Goal: Task Accomplishment & Management: Complete application form

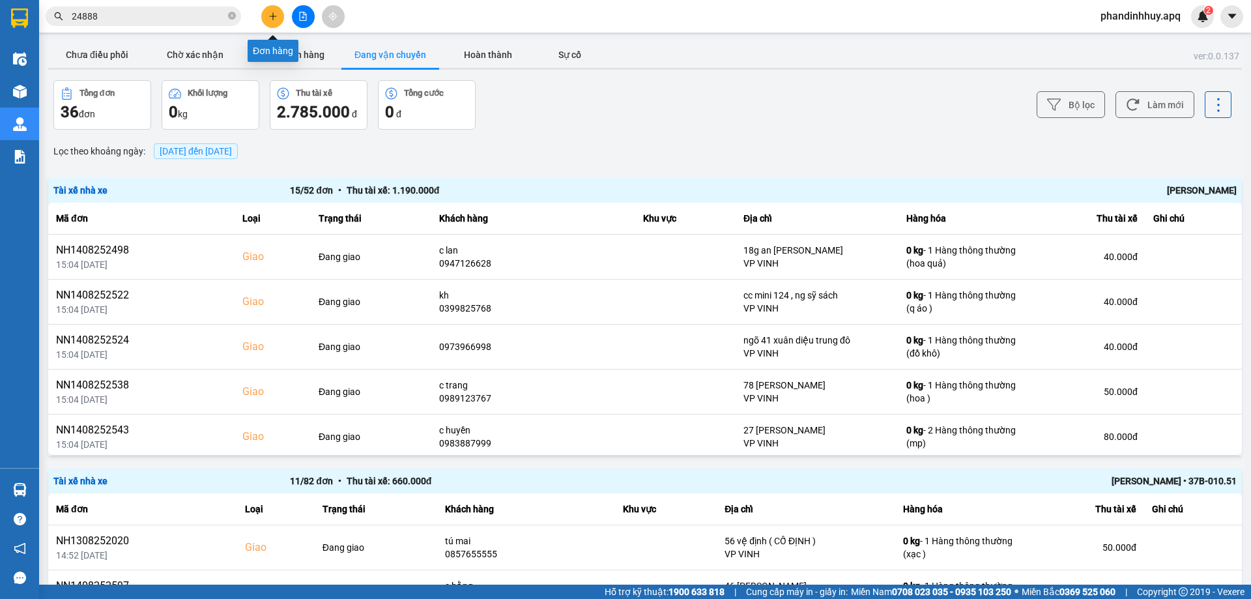
click at [274, 13] on icon "plus" at bounding box center [272, 16] width 9 height 9
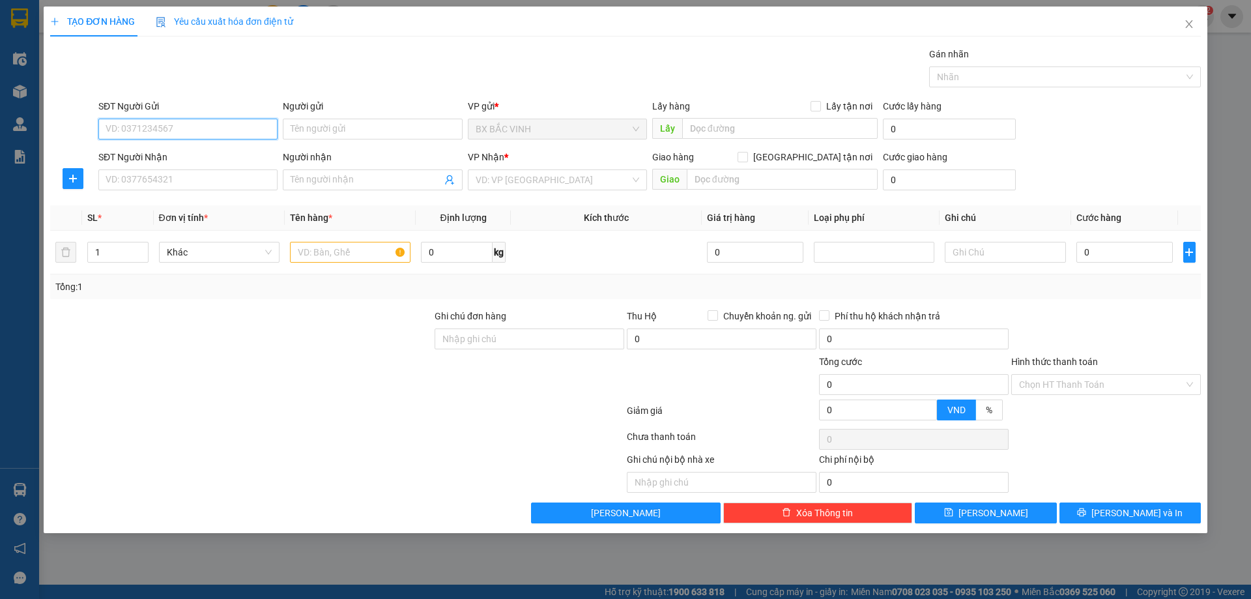
click at [205, 132] on input "SĐT Người Gửi" at bounding box center [187, 129] width 179 height 21
click at [225, 121] on input "SĐT Người Gửi" at bounding box center [187, 129] width 179 height 21
type input "0971663133"
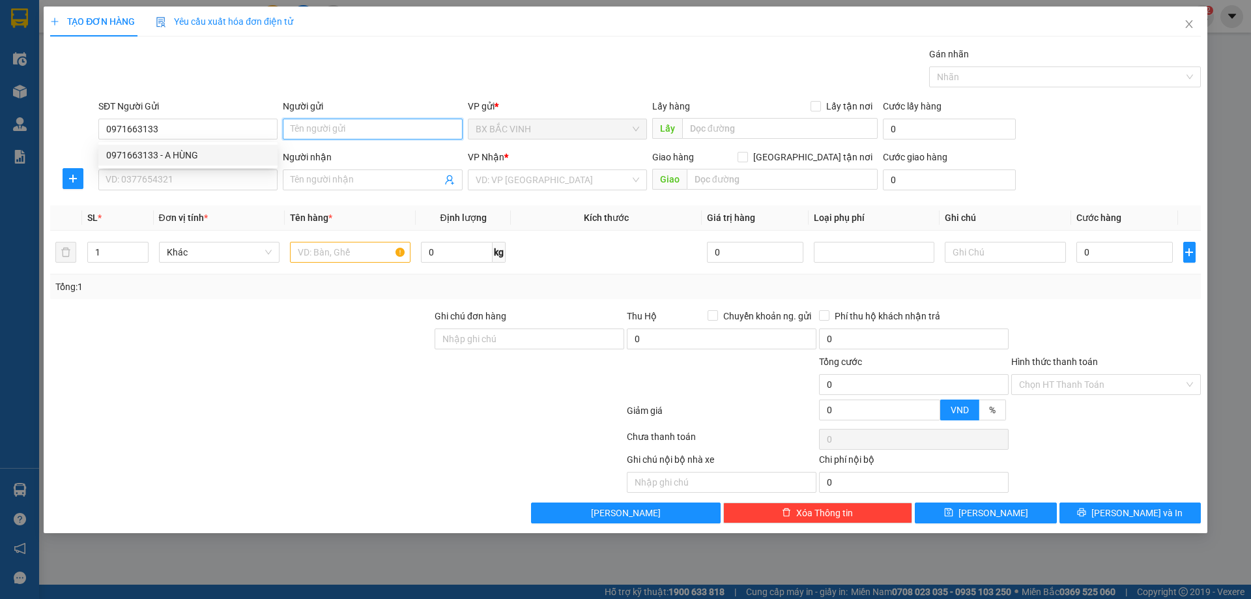
click at [383, 132] on input "Người gửi" at bounding box center [372, 129] width 179 height 21
click at [329, 127] on input "Người gửi" at bounding box center [372, 129] width 179 height 21
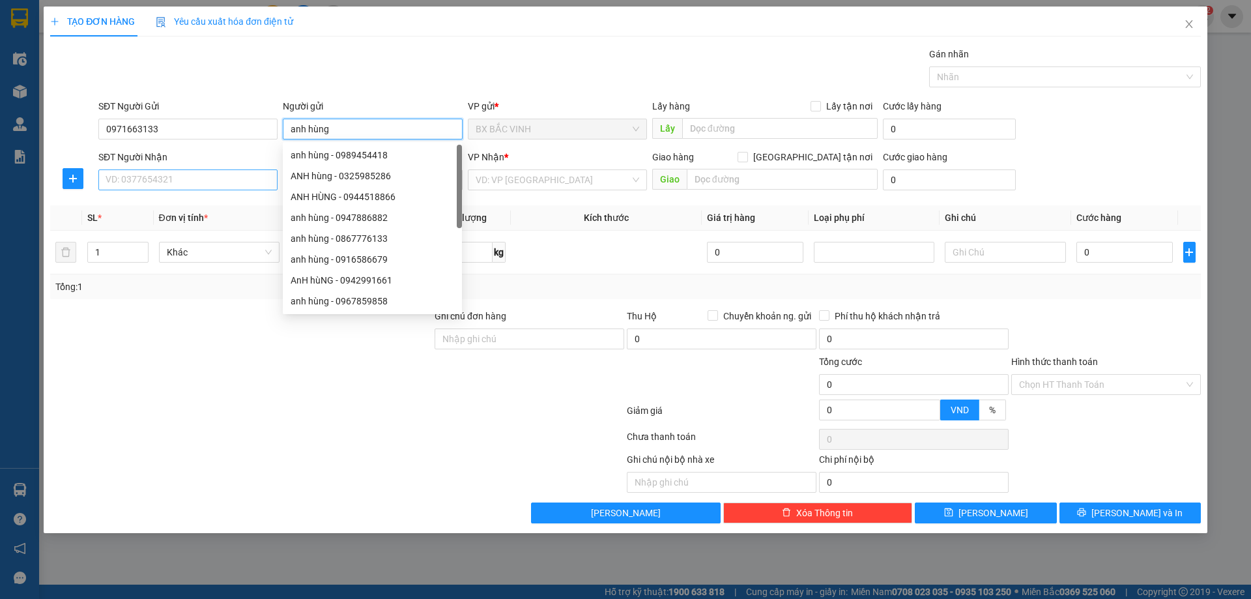
type input "anh hùng"
click at [195, 179] on input "SĐT Người Nhận" at bounding box center [187, 179] width 179 height 21
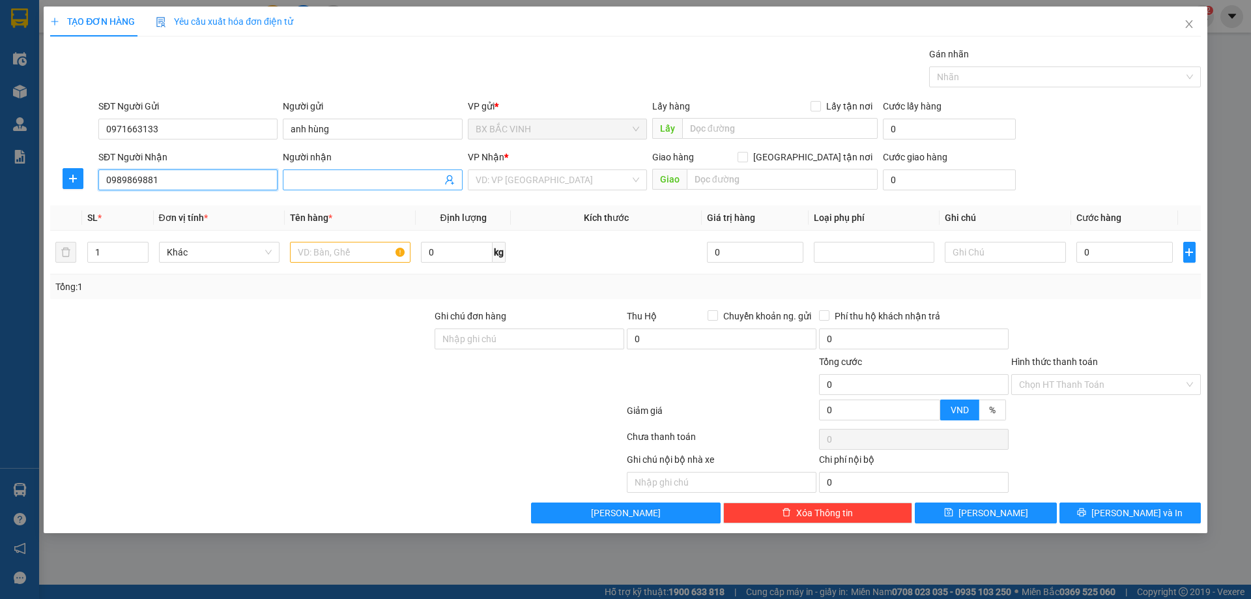
type input "0989869881"
click at [362, 179] on input "Người nhận" at bounding box center [366, 180] width 151 height 14
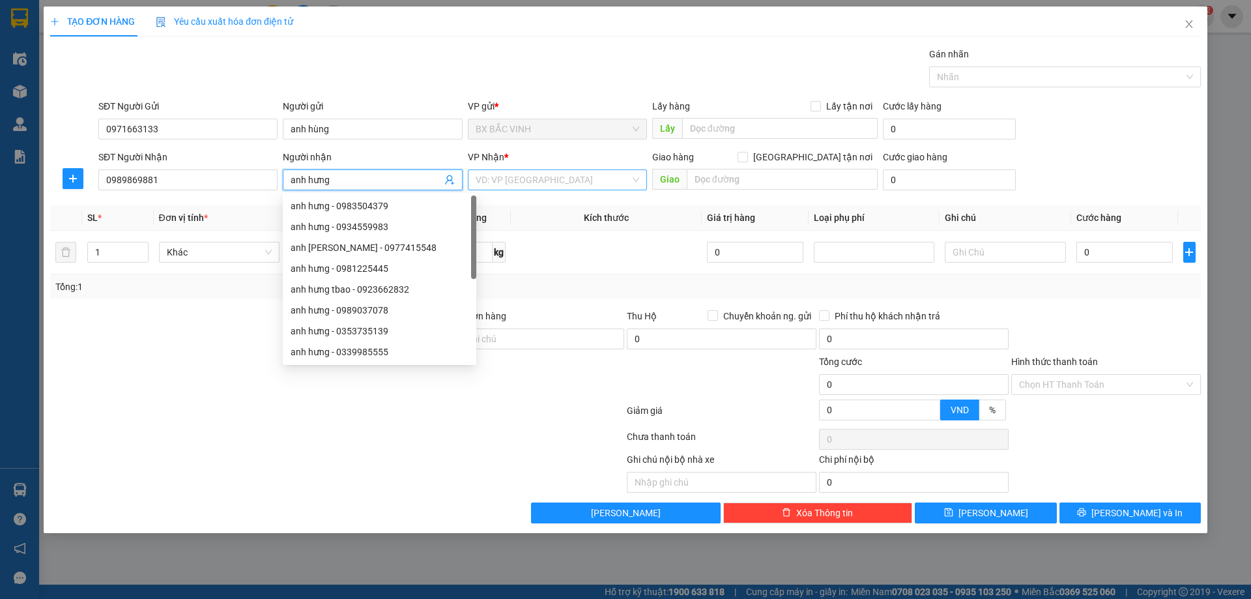
click at [636, 178] on div "VD: VP [GEOGRAPHIC_DATA]" at bounding box center [557, 179] width 179 height 21
type input "anh hưng"
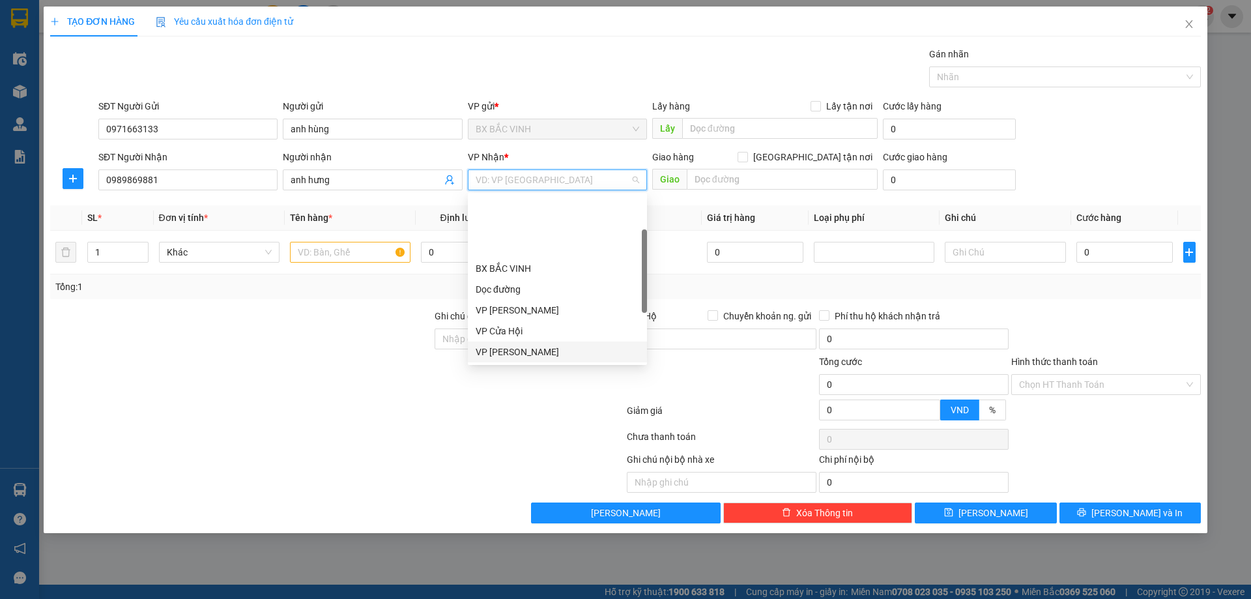
scroll to position [182, 0]
click at [522, 228] on div "VP [PERSON_NAME]" at bounding box center [558, 232] width 164 height 14
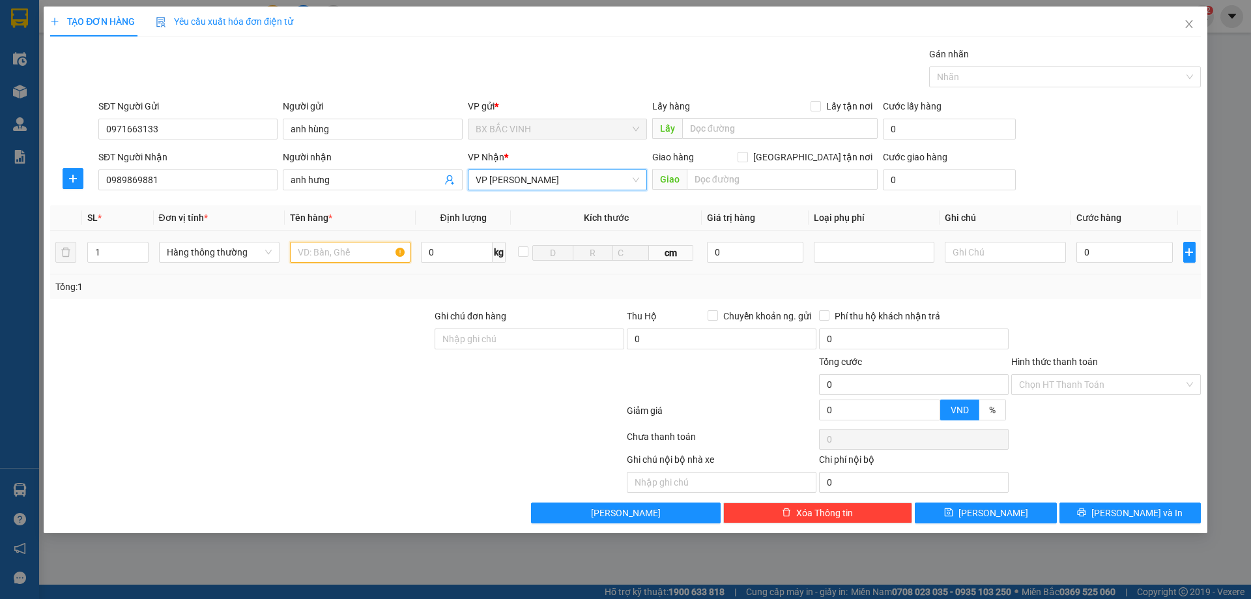
click at [377, 253] on input "text" at bounding box center [350, 252] width 121 height 21
type input "phụ tùng"
click at [1158, 252] on input "0" at bounding box center [1125, 252] width 97 height 21
type input "4"
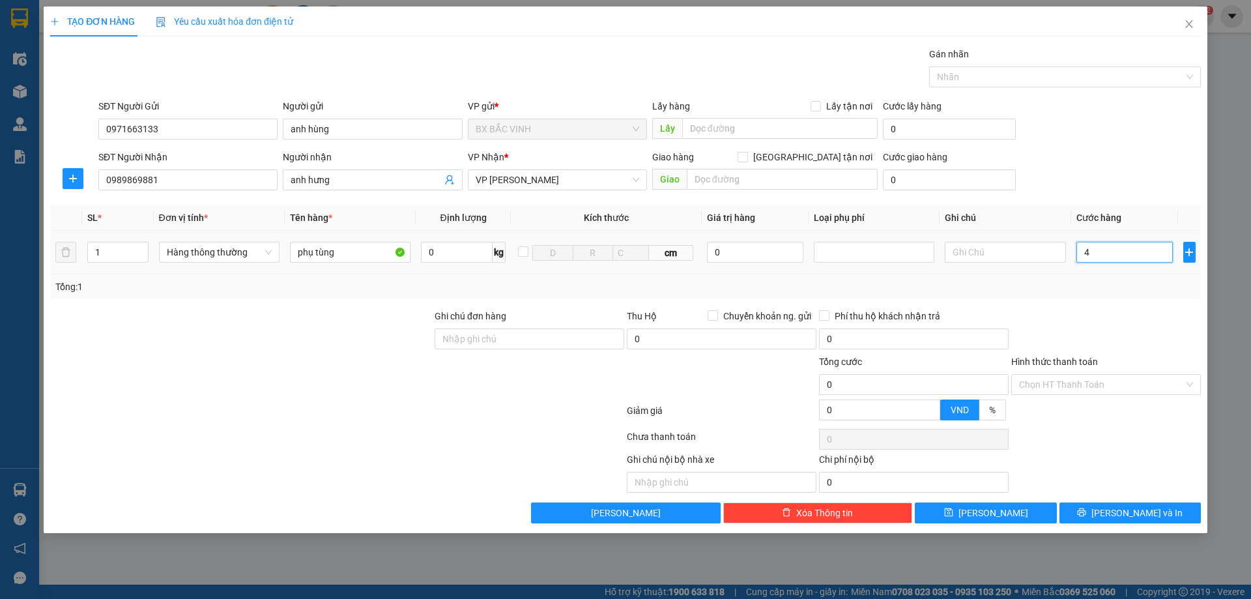
type input "4"
type input "40"
type input "400"
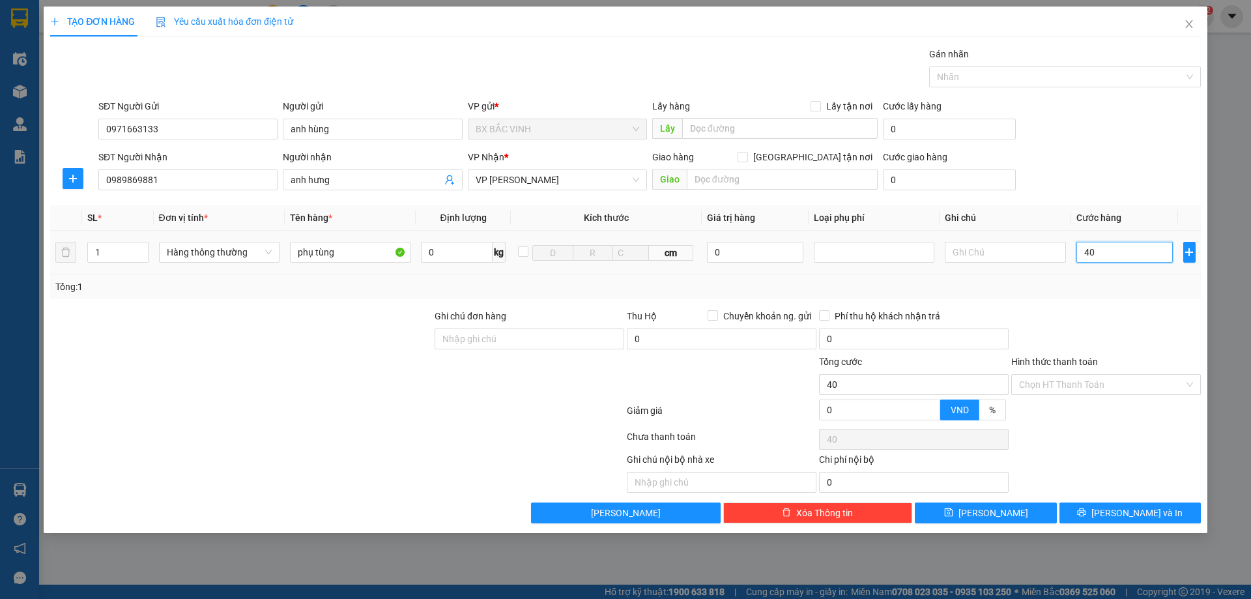
type input "400"
type input "4.000"
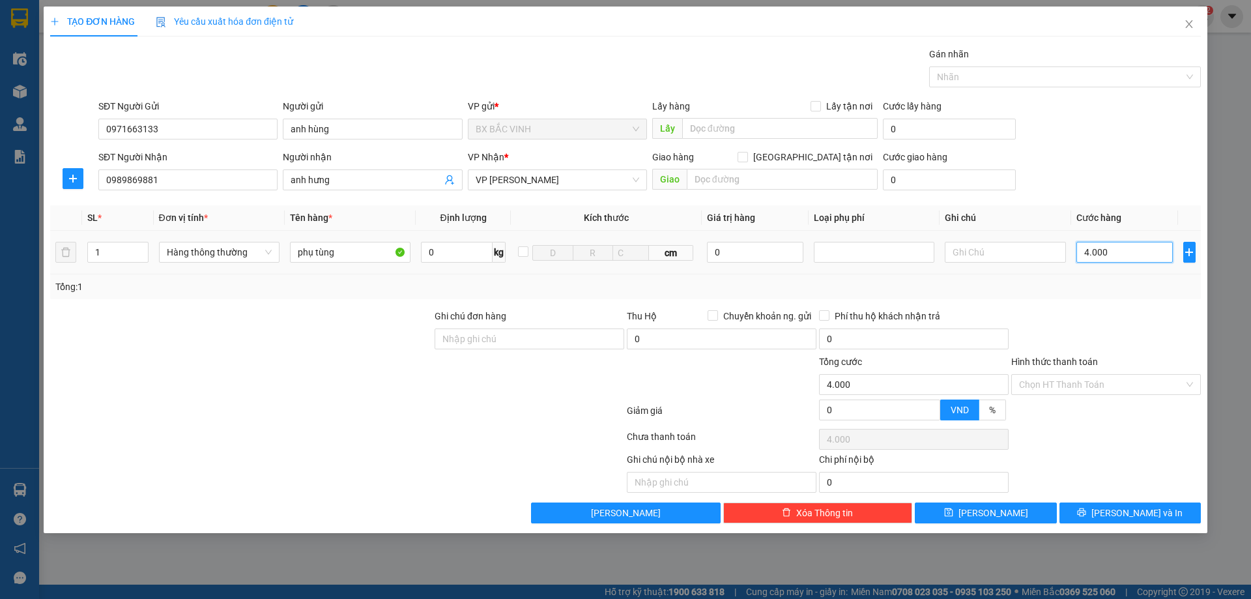
type input "40.000"
click at [758, 181] on input "text" at bounding box center [782, 179] width 191 height 21
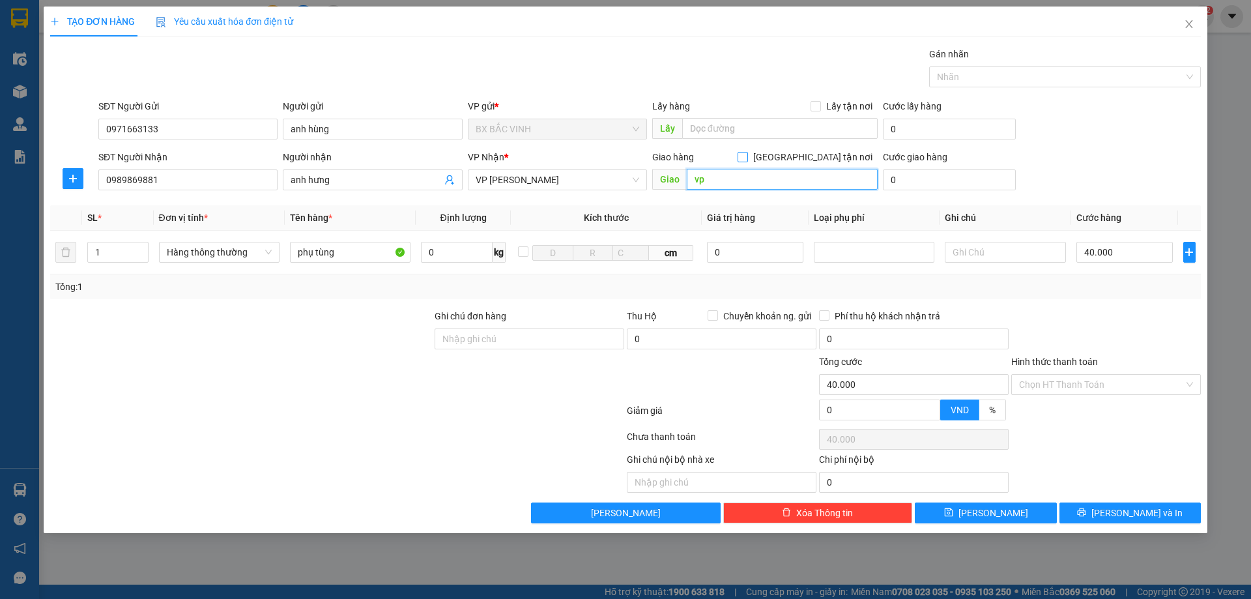
type input "vp"
click at [822, 159] on span "[GEOGRAPHIC_DATA] tận nơi" at bounding box center [813, 157] width 130 height 14
click at [747, 159] on input "[GEOGRAPHIC_DATA] tận nơi" at bounding box center [742, 156] width 9 height 9
checkbox input "true"
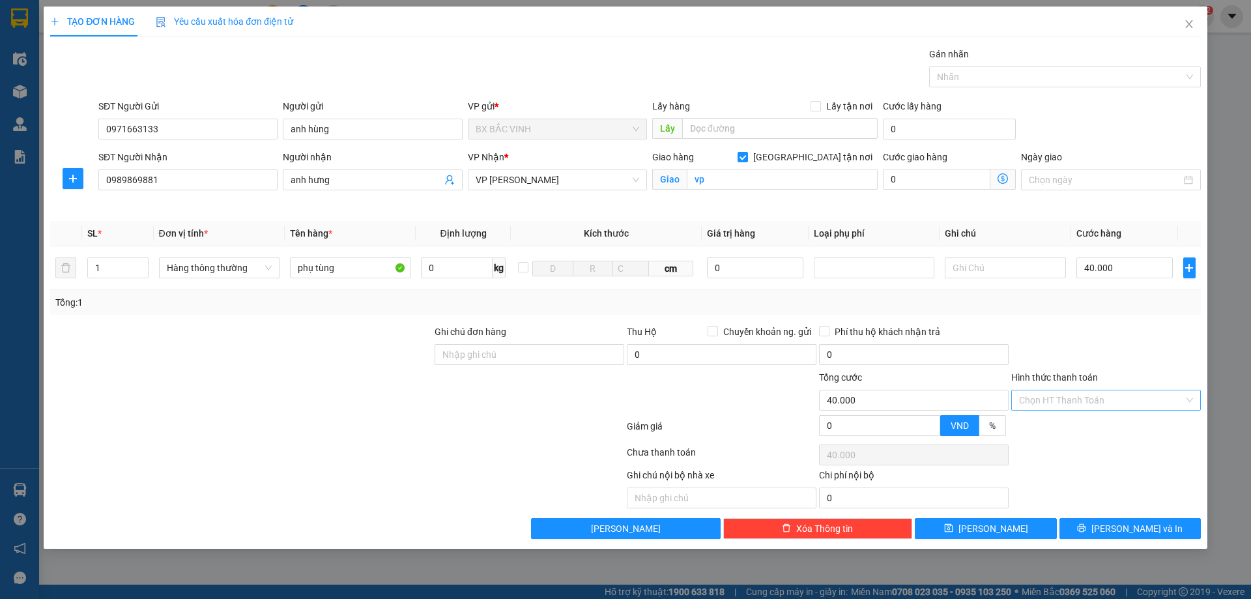
click at [1118, 399] on input "Hình thức thanh toán" at bounding box center [1101, 400] width 165 height 20
click at [1102, 423] on div "Tại văn phòng" at bounding box center [1106, 426] width 174 height 14
type input "0"
click at [1117, 515] on div "Transit Pickup Surcharge Ids Transit Deliver Surcharge Ids Transit Deliver Surc…" at bounding box center [625, 293] width 1151 height 492
click at [1122, 525] on span "[PERSON_NAME] và In" at bounding box center [1137, 528] width 91 height 14
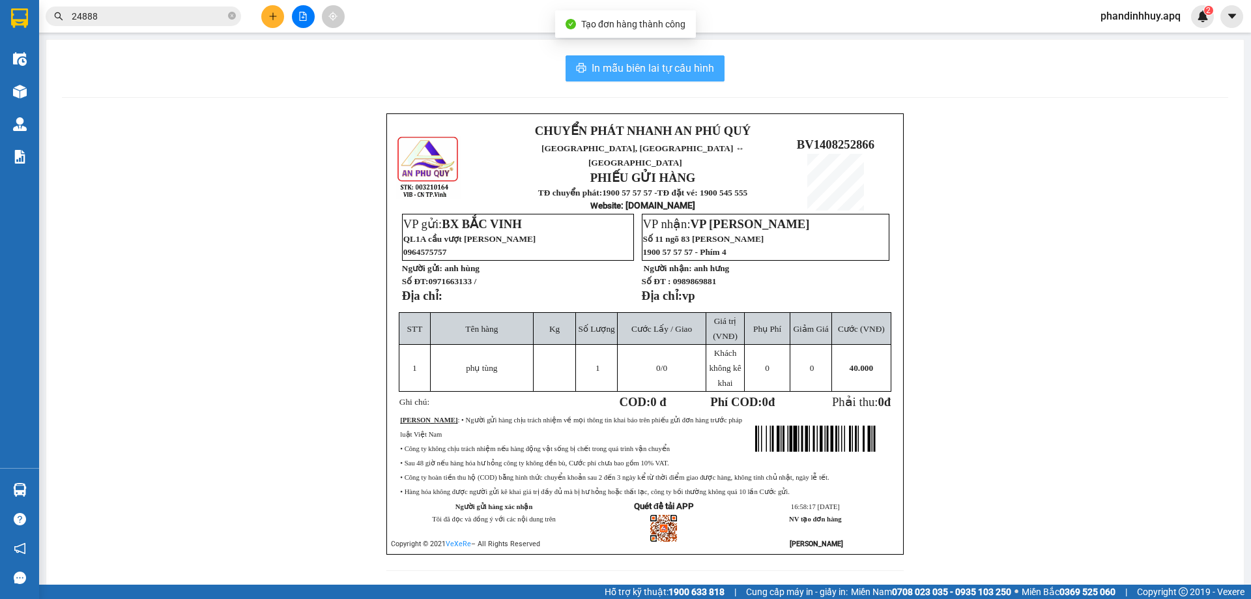
click at [627, 62] on span "In mẫu biên lai tự cấu hình" at bounding box center [653, 68] width 123 height 16
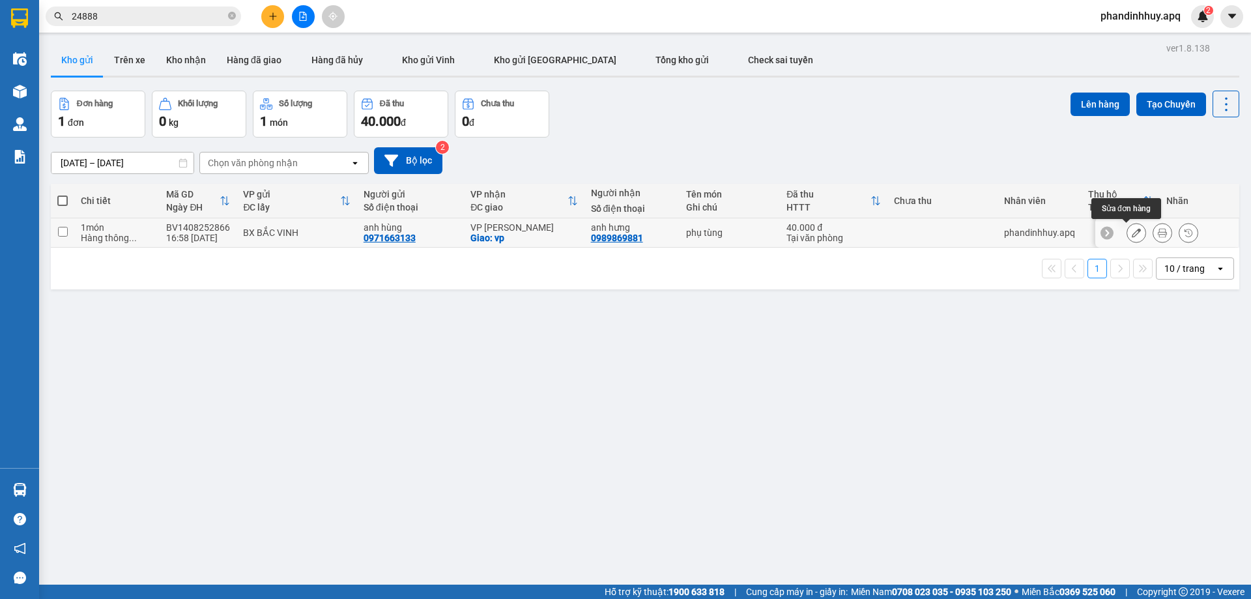
click at [1132, 235] on icon at bounding box center [1136, 232] width 9 height 9
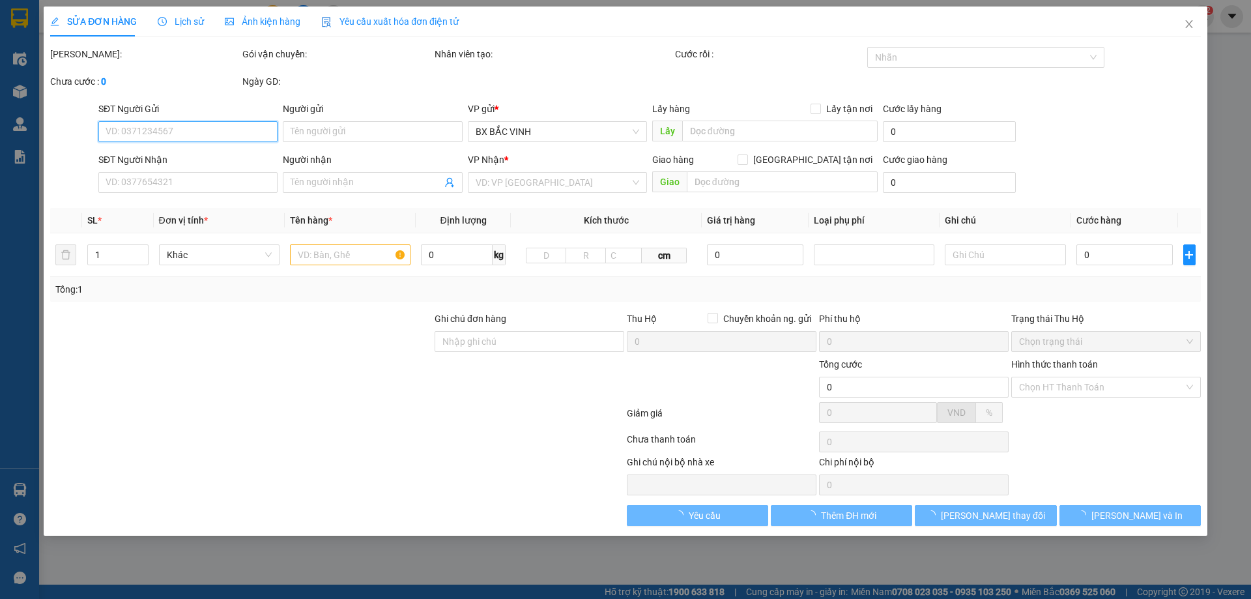
type input "0971663133"
type input "anh hùng"
type input "0989869881"
type input "anh hưng"
checkbox input "true"
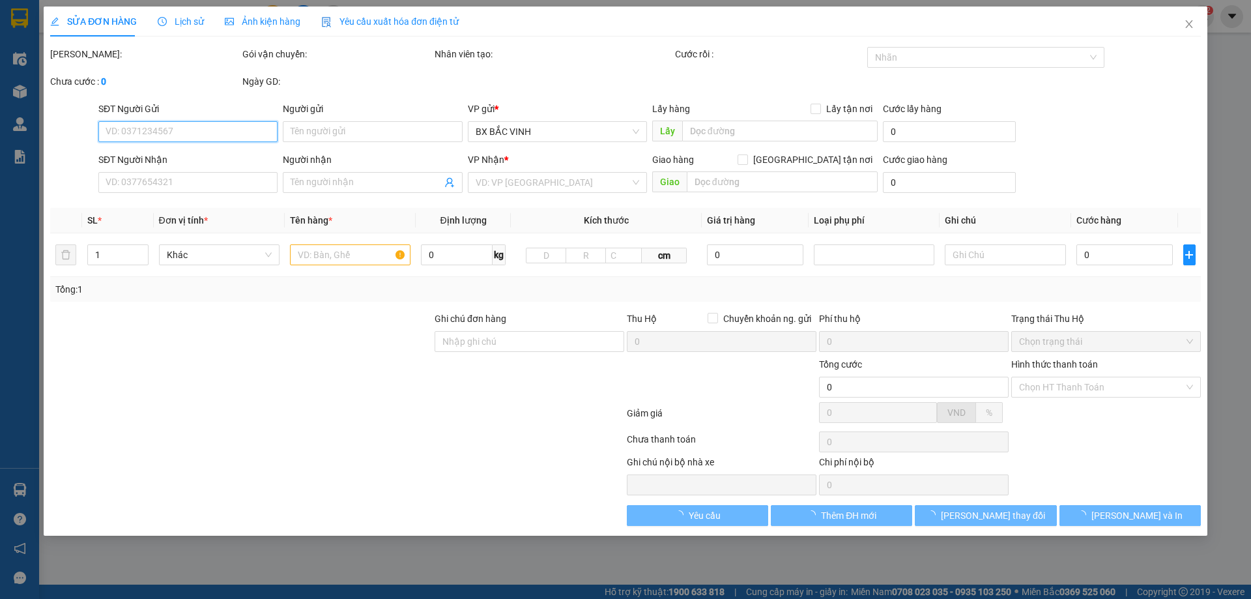
type input "vp"
type input "40.000"
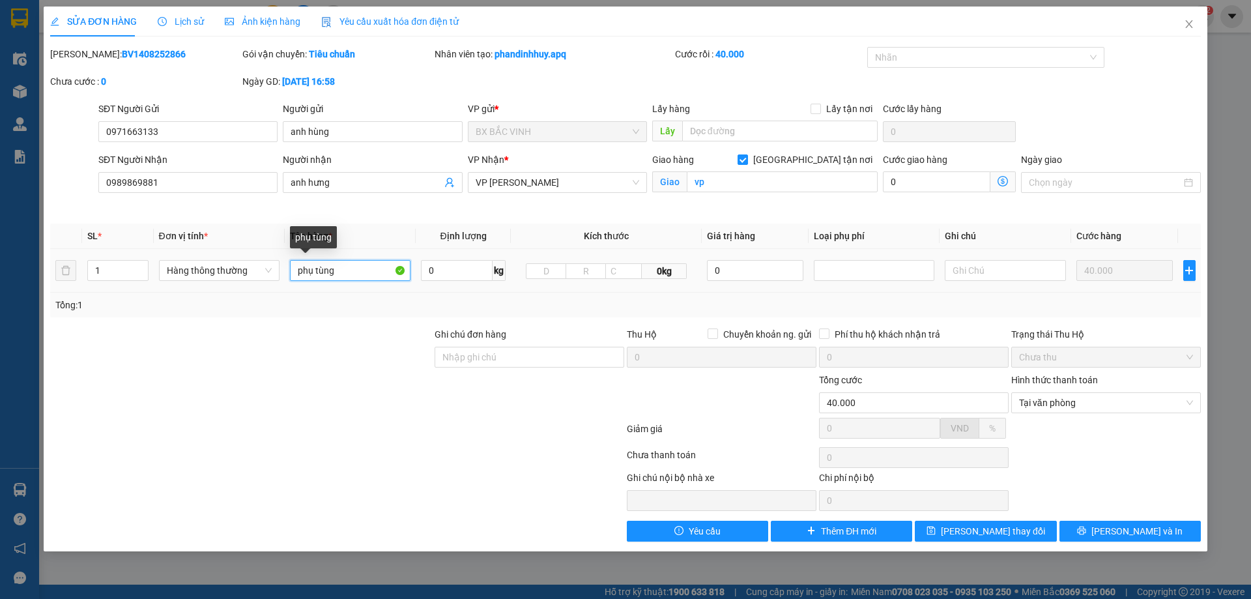
click at [362, 268] on input "phụ tùng" at bounding box center [350, 270] width 121 height 21
type input "phụ [PERSON_NAME]"
click at [1141, 529] on span "[PERSON_NAME] và In" at bounding box center [1137, 531] width 91 height 14
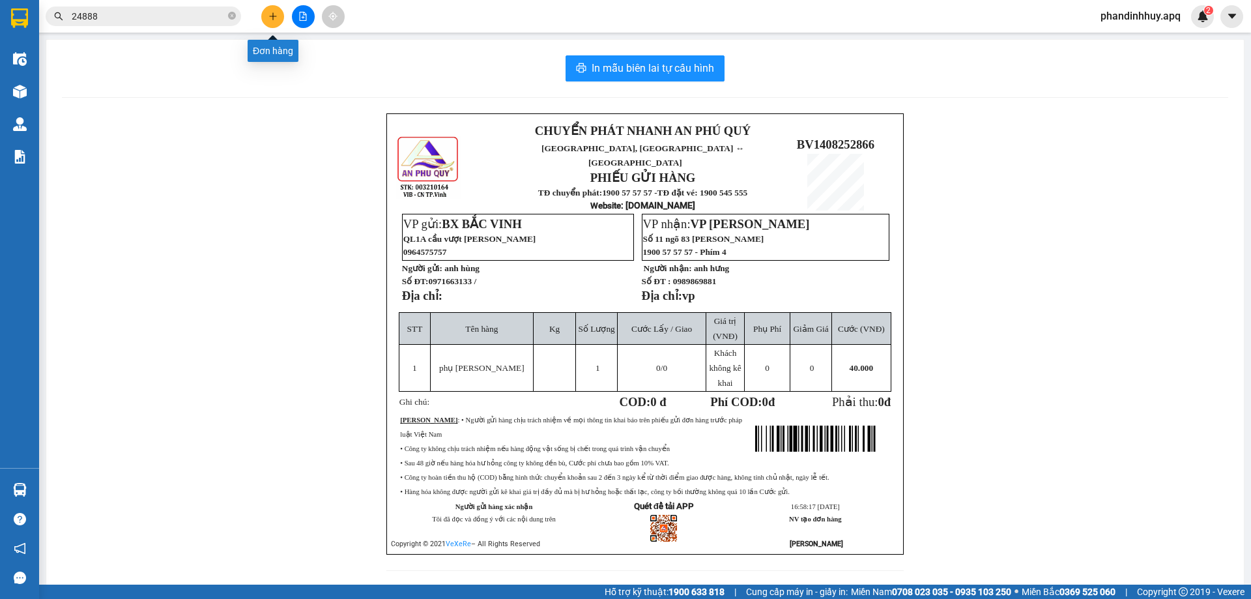
click at [276, 18] on icon "plus" at bounding box center [272, 16] width 9 height 9
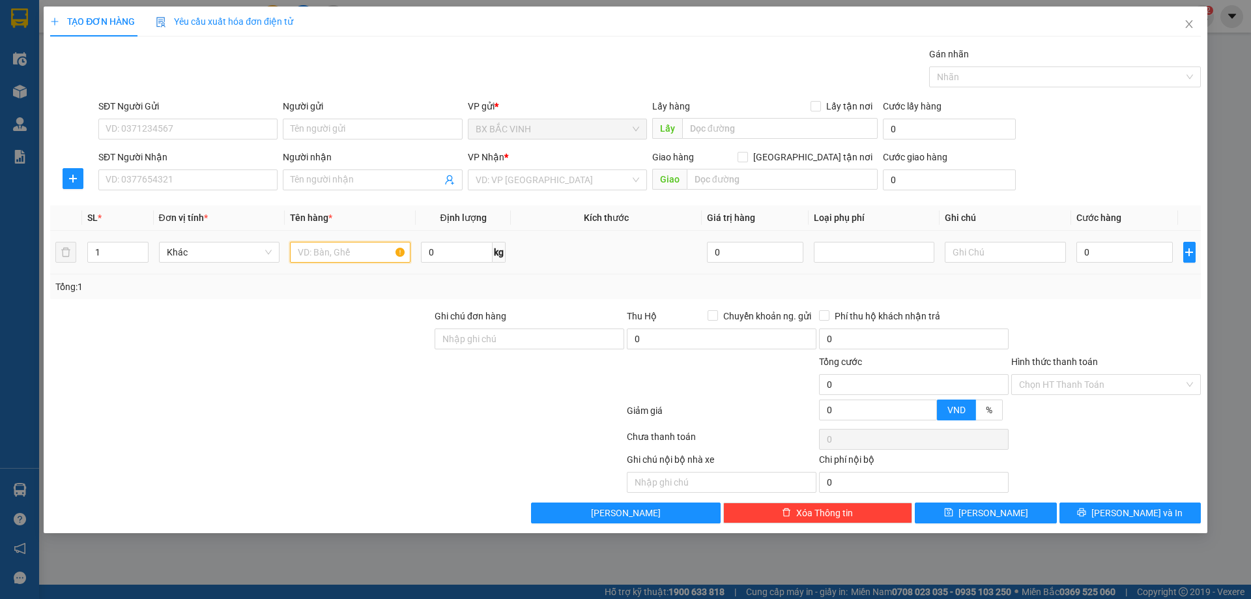
click at [367, 255] on input "text" at bounding box center [350, 252] width 121 height 21
type input "sữa"
click at [792, 178] on input "text" at bounding box center [782, 179] width 191 height 21
type input "vp"
click at [747, 159] on input "[GEOGRAPHIC_DATA] tận nơi" at bounding box center [742, 156] width 9 height 9
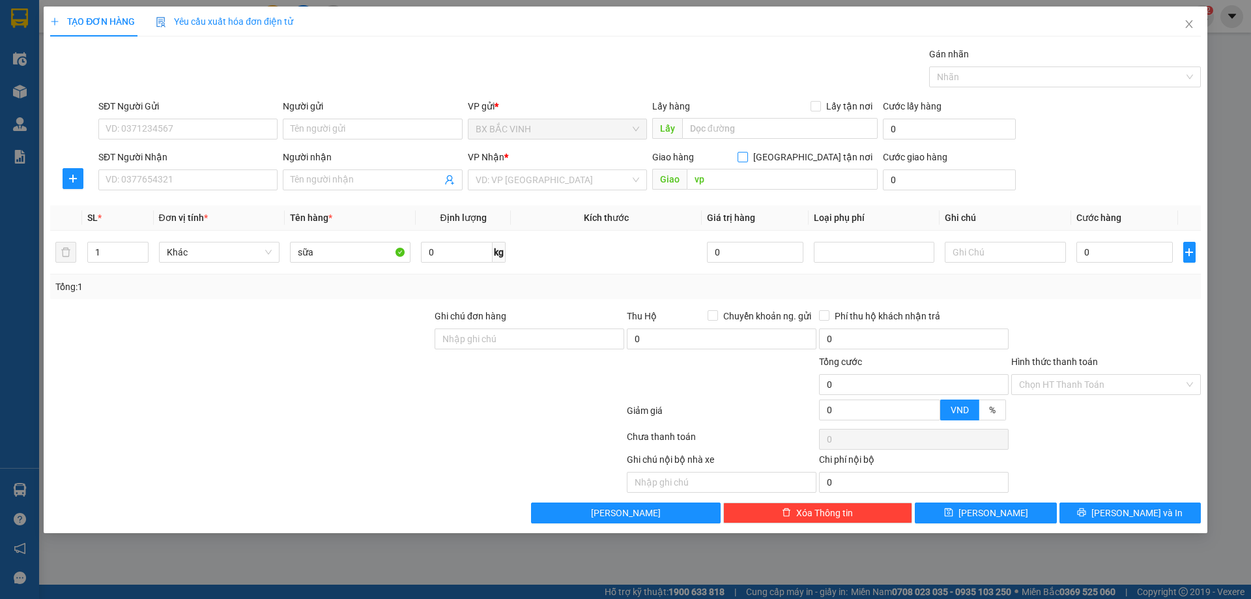
checkbox input "true"
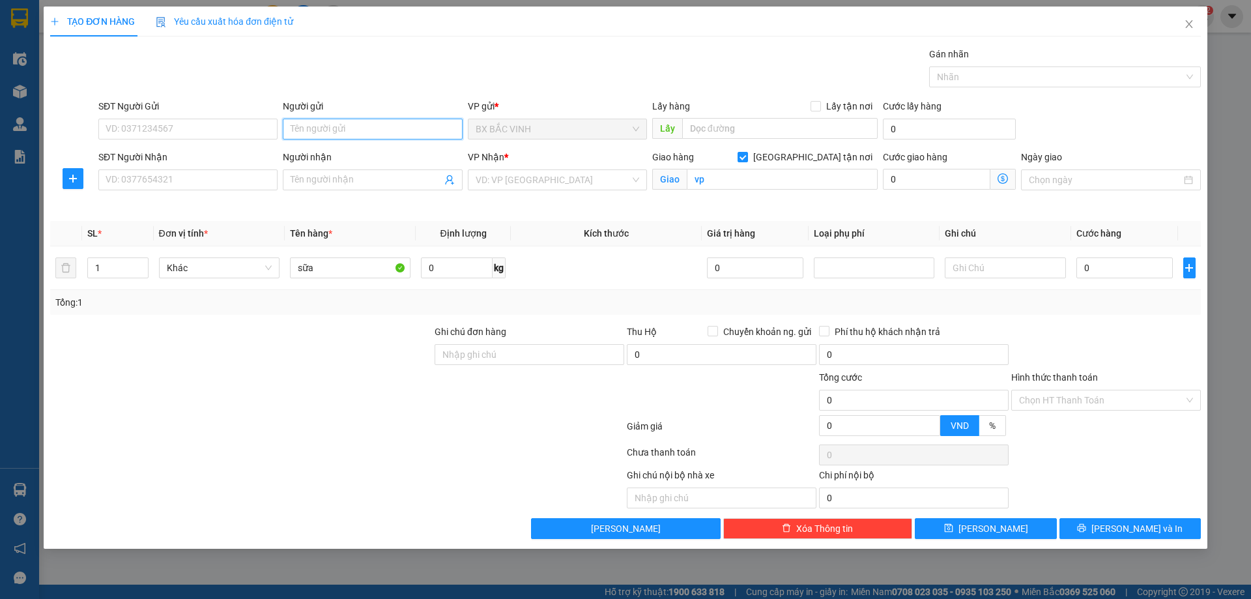
click at [401, 132] on input "Người gửi" at bounding box center [372, 129] width 179 height 21
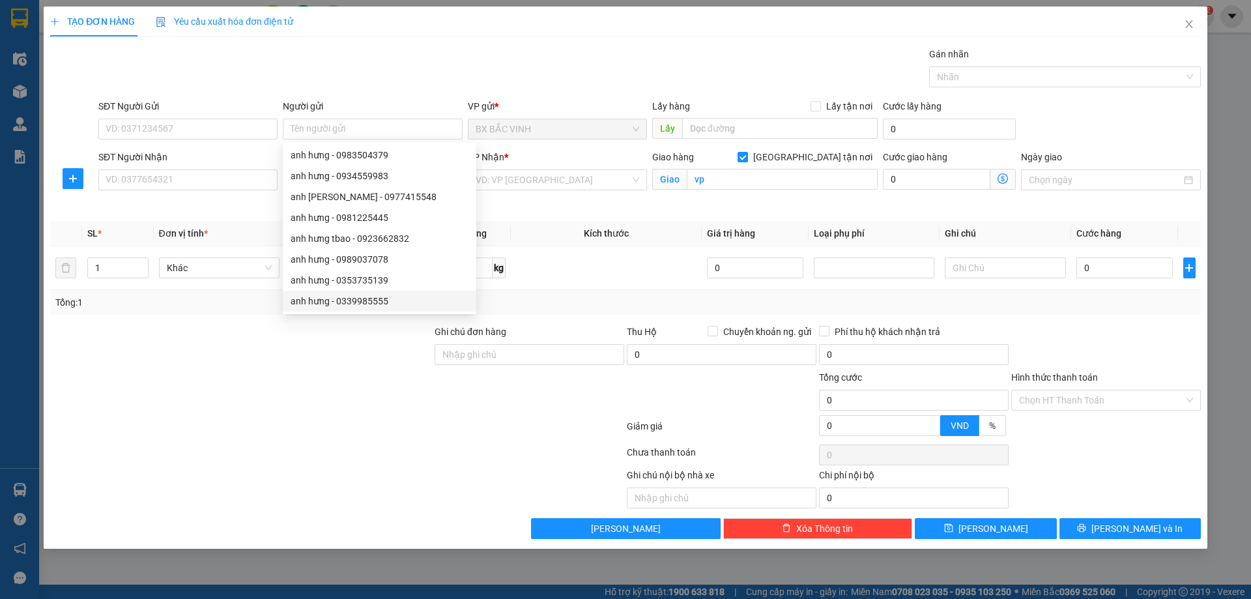
click at [323, 377] on div at bounding box center [241, 393] width 384 height 46
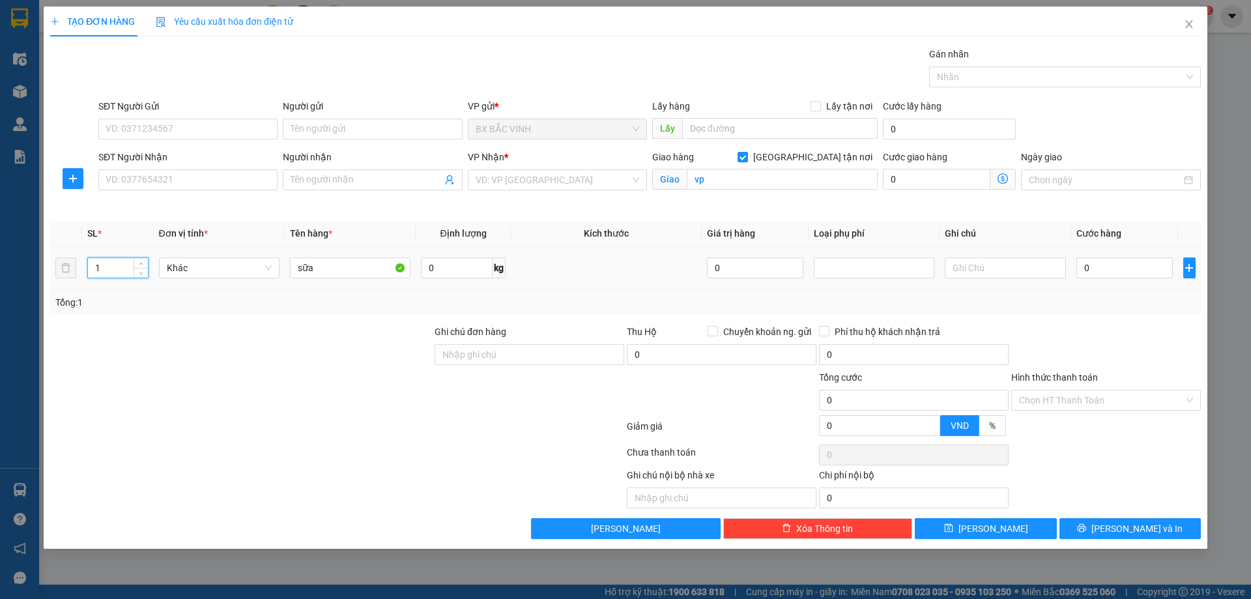
click at [121, 267] on input "1" at bounding box center [118, 268] width 60 height 20
type input "6"
click at [1140, 264] on input "0" at bounding box center [1125, 267] width 97 height 21
click at [249, 127] on input "SĐT Người Gửi" at bounding box center [187, 129] width 179 height 21
click at [207, 130] on input "SĐT Người Gửi" at bounding box center [187, 129] width 179 height 21
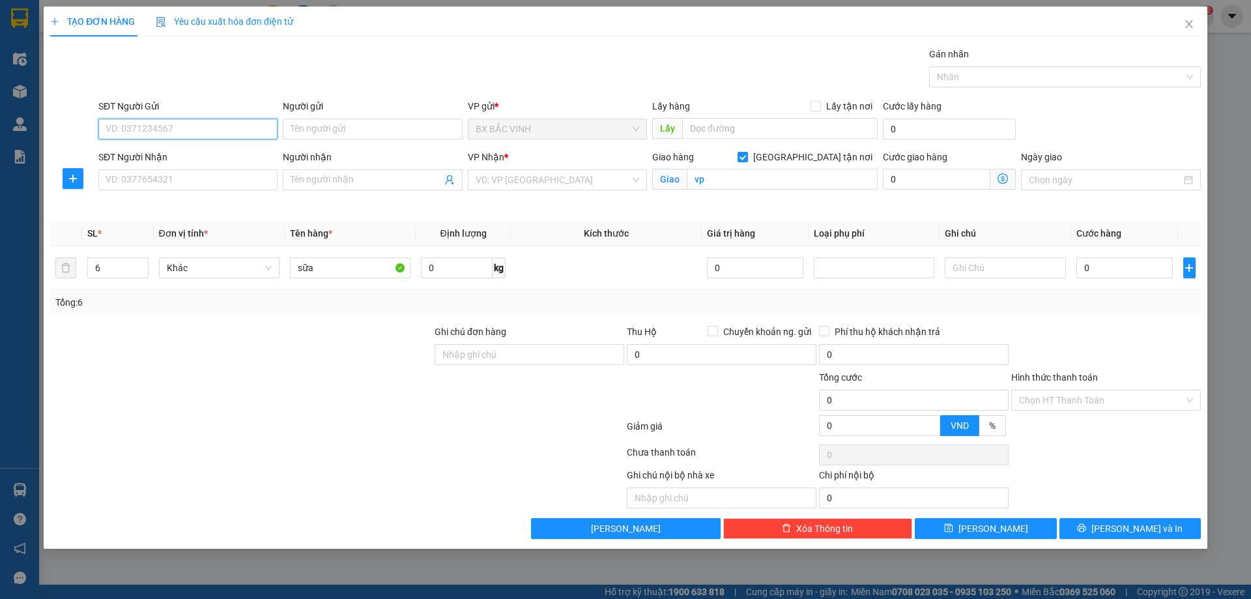
click at [210, 132] on input "SĐT Người Gửi" at bounding box center [187, 129] width 179 height 21
click at [189, 130] on input "SĐT Người Gửi" at bounding box center [187, 129] width 179 height 21
click at [196, 128] on input "SĐT Người Gửi" at bounding box center [187, 129] width 179 height 21
type input "0919530783"
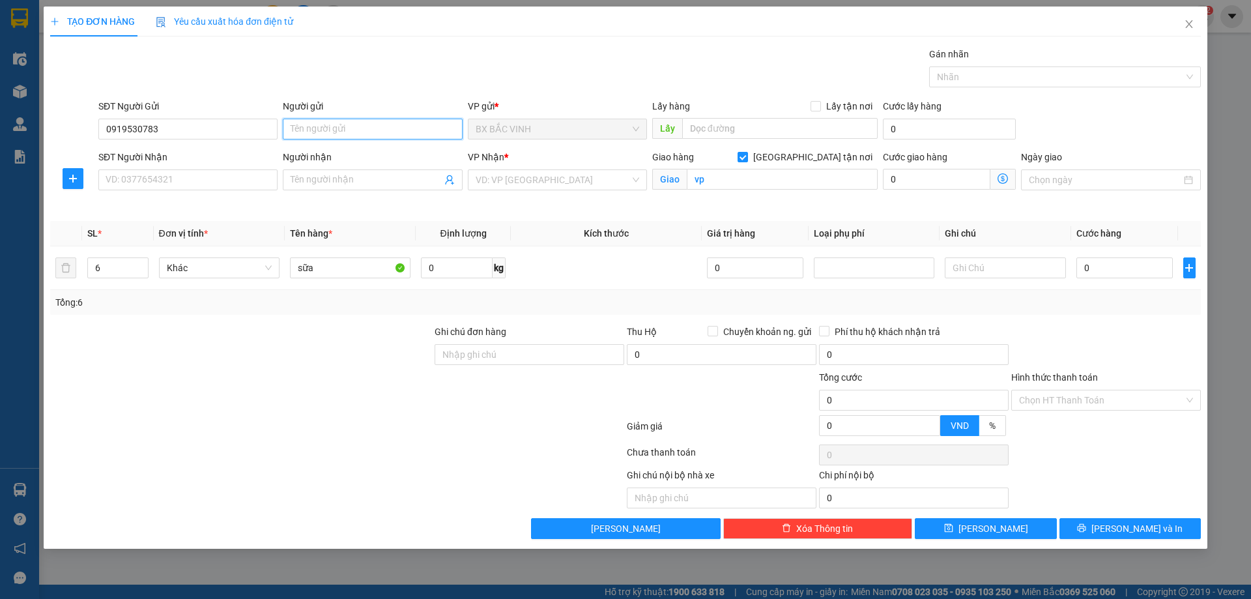
click at [338, 126] on input "Người gửi" at bounding box center [372, 129] width 179 height 21
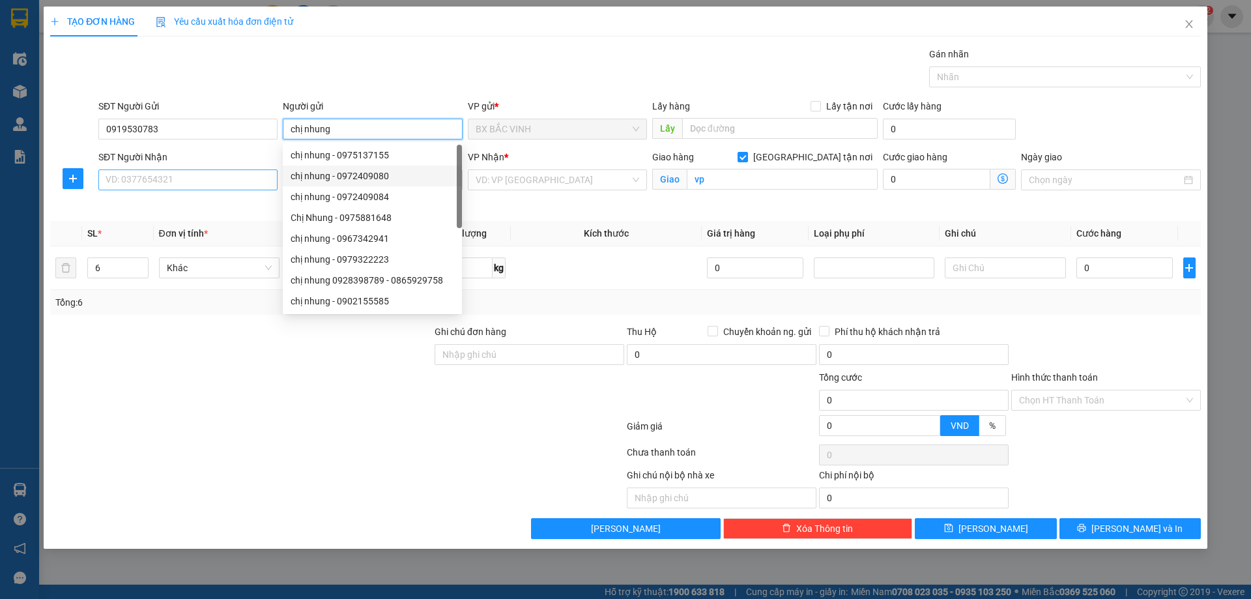
type input "chị nhung"
click at [220, 182] on input "SĐT Người Nhận" at bounding box center [187, 179] width 179 height 21
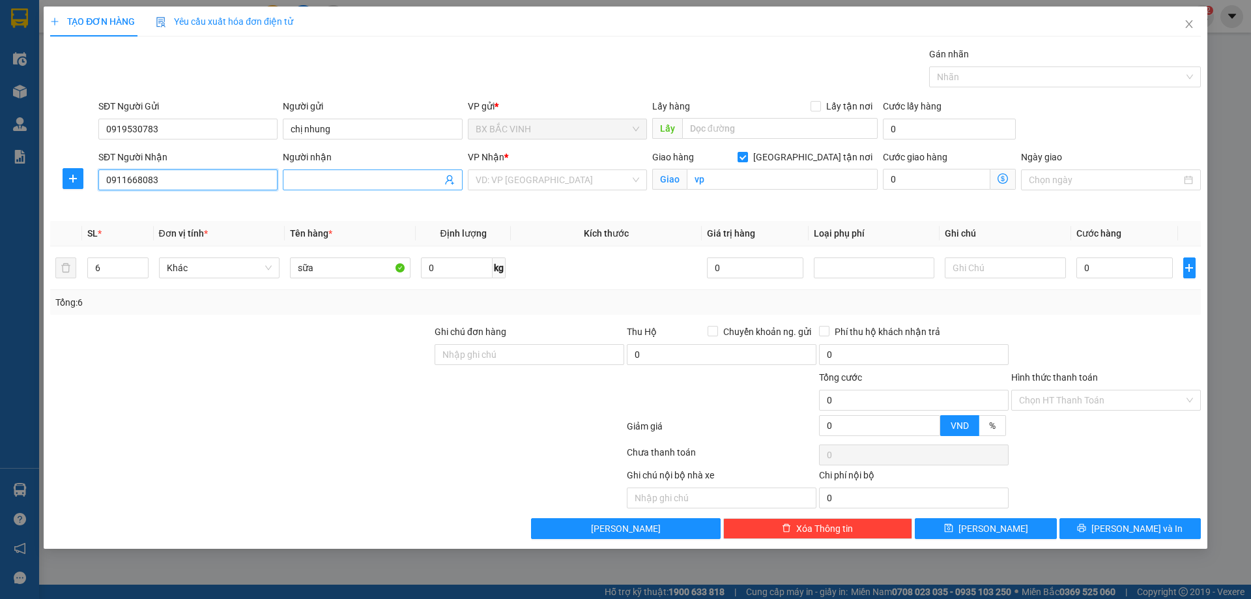
type input "0911668083"
click at [329, 176] on input "Người nhận" at bounding box center [366, 180] width 151 height 14
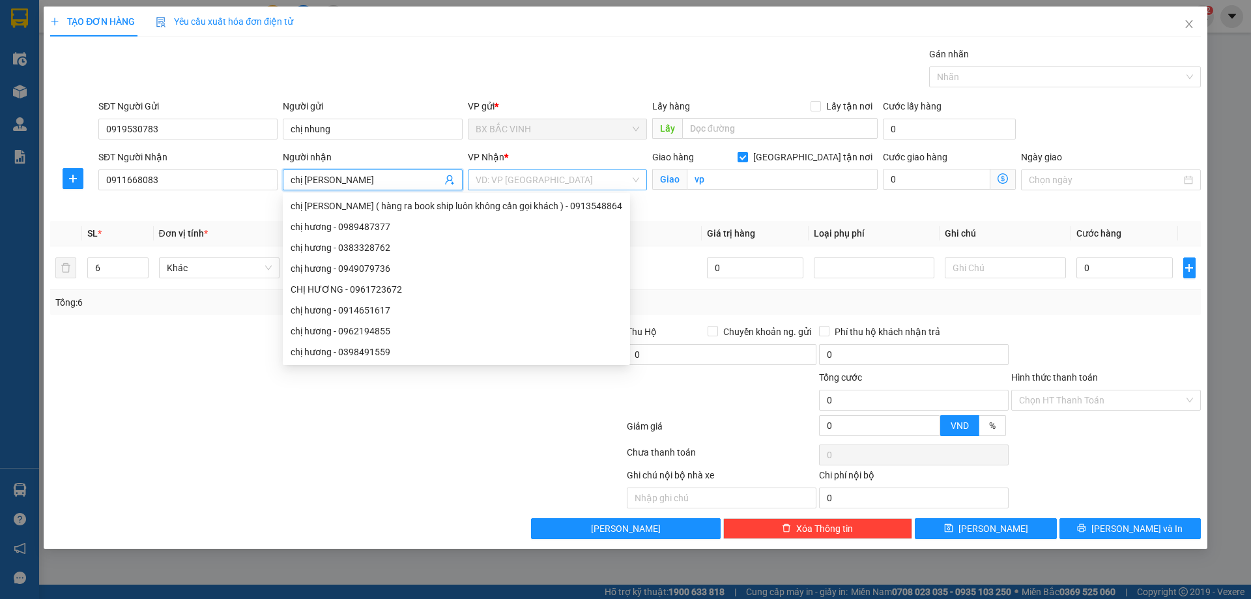
click at [638, 177] on div "VD: VP [GEOGRAPHIC_DATA]" at bounding box center [557, 179] width 179 height 21
type input "chị [PERSON_NAME]"
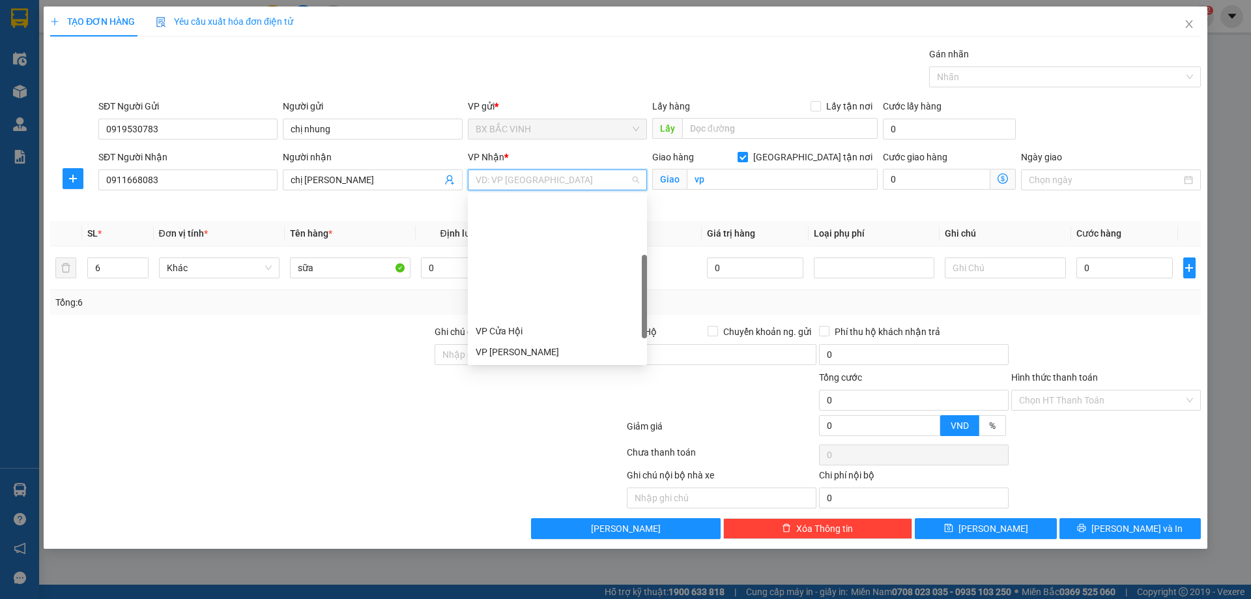
scroll to position [182, 0]
click at [521, 272] on div "VP MỸ ĐÌNH" at bounding box center [558, 274] width 164 height 14
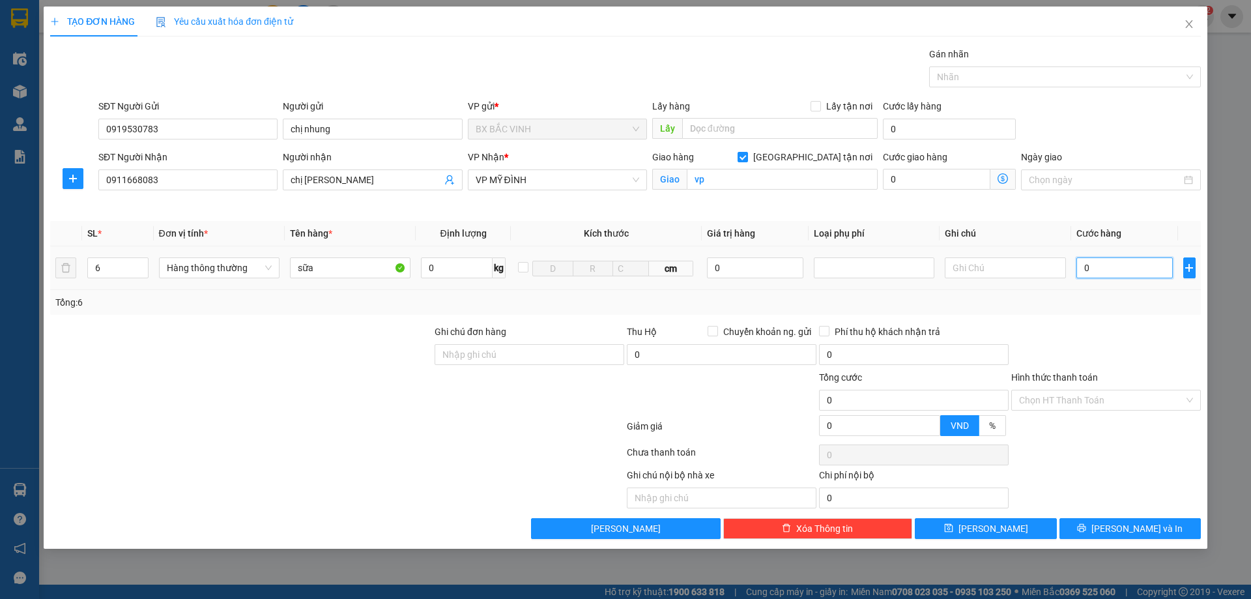
click at [1132, 269] on input "0" at bounding box center [1125, 267] width 97 height 21
type input "3"
type input "30"
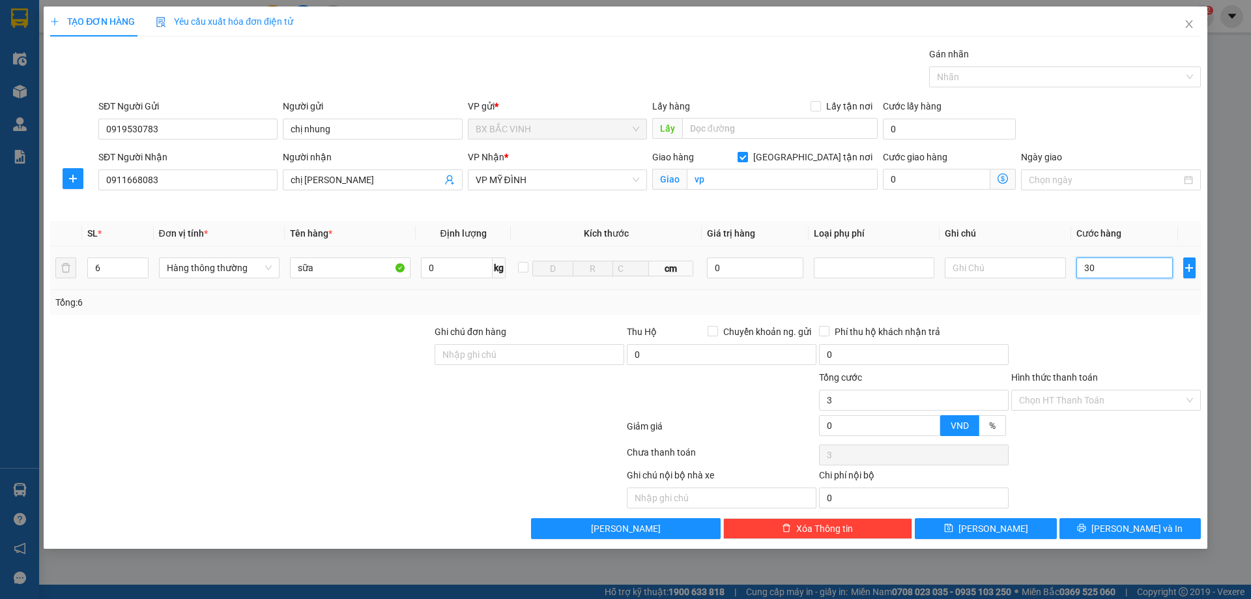
type input "30"
type input "300"
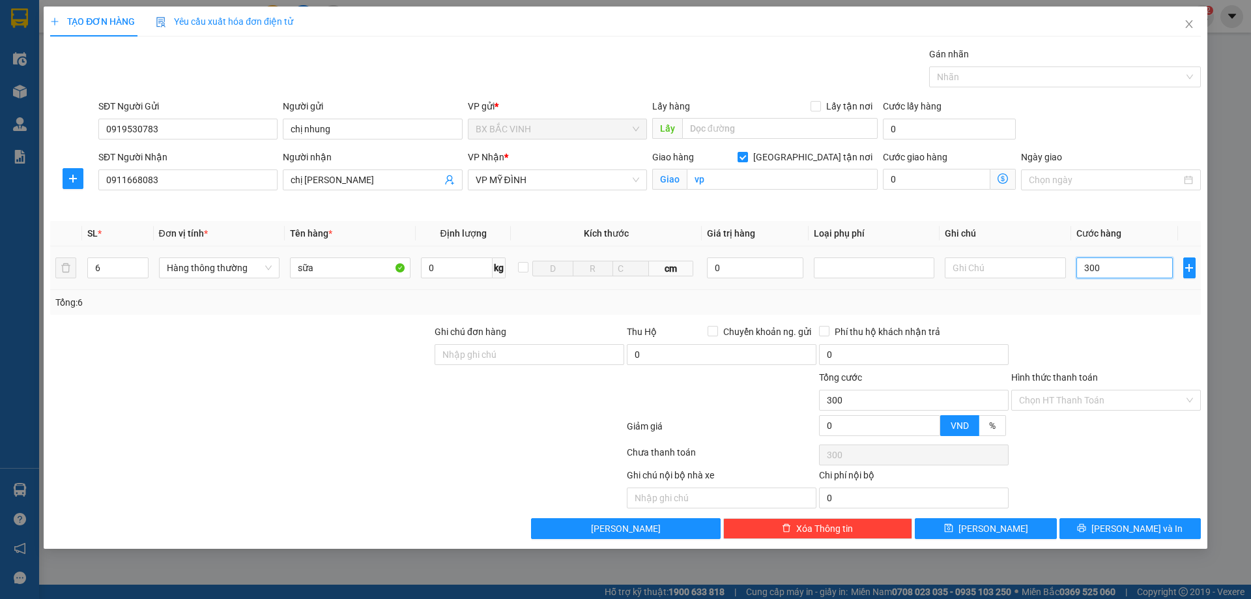
type input "3.000"
type input "30.000"
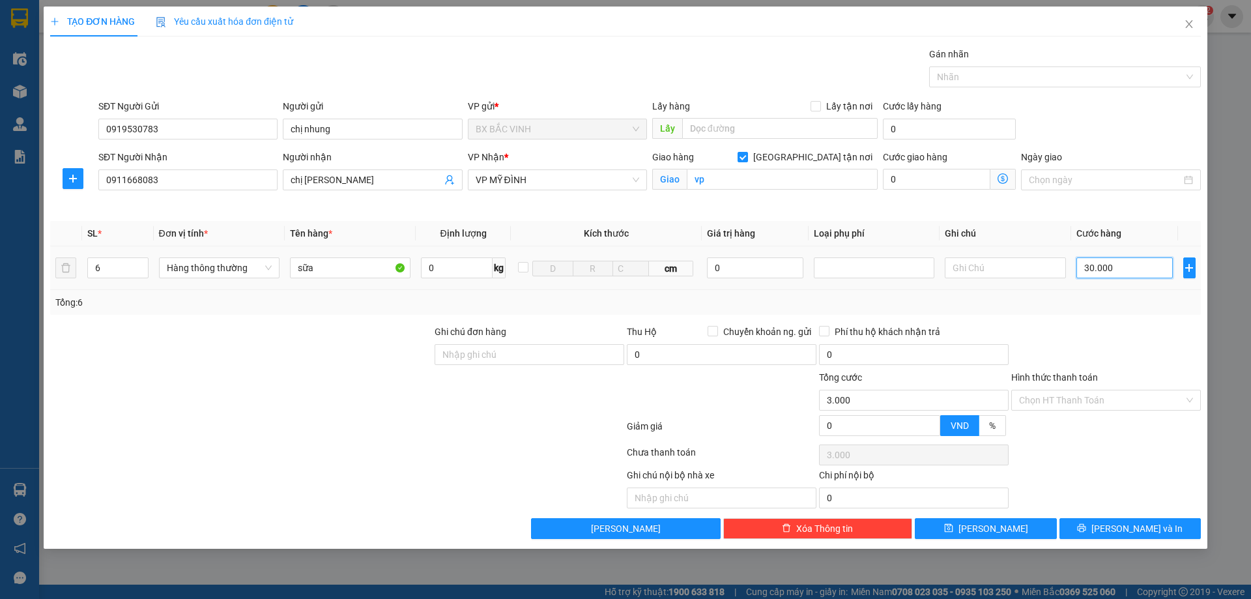
type input "30.000"
type input "300.000"
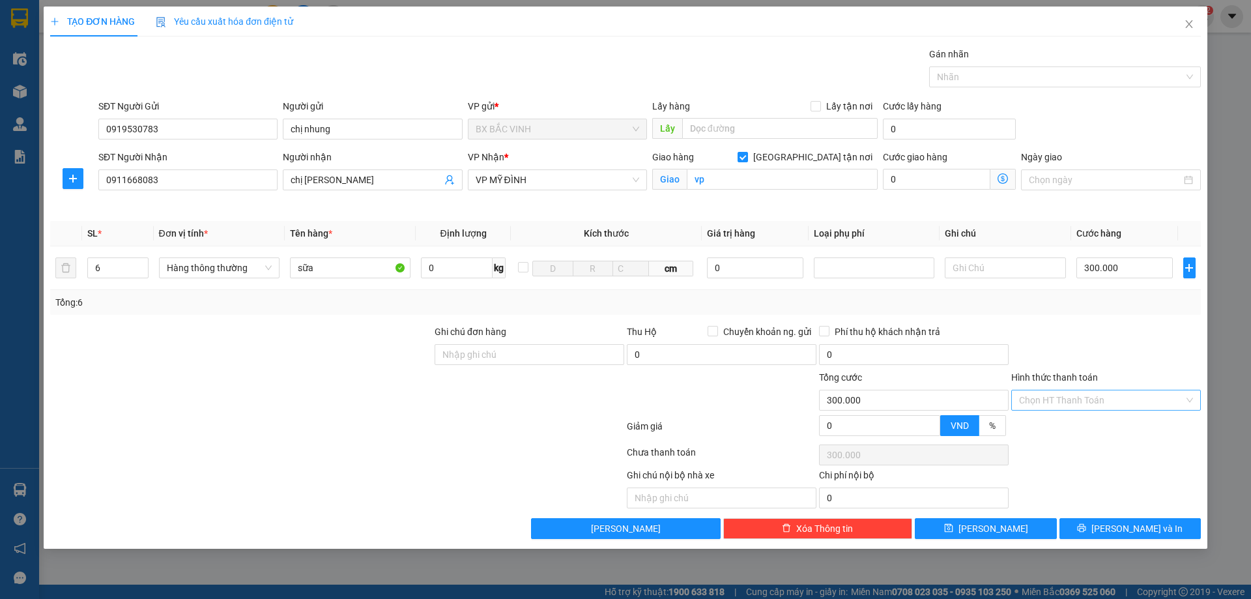
click at [1121, 401] on input "Hình thức thanh toán" at bounding box center [1101, 400] width 165 height 20
click at [1082, 424] on div "Tại văn phòng" at bounding box center [1106, 426] width 174 height 14
type input "0"
drag, startPoint x: 1112, startPoint y: 371, endPoint x: 1095, endPoint y: 392, distance: 27.4
click at [1110, 372] on div "Hình thức thanh toán" at bounding box center [1106, 380] width 190 height 20
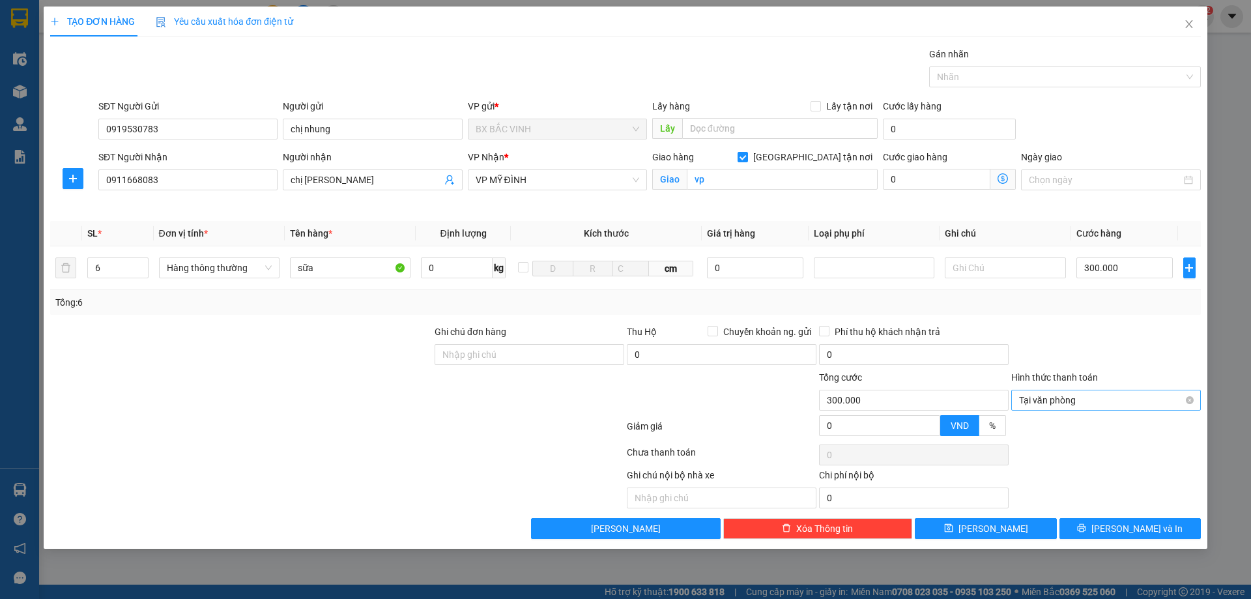
click at [1090, 404] on span "Tại văn phòng" at bounding box center [1106, 400] width 174 height 20
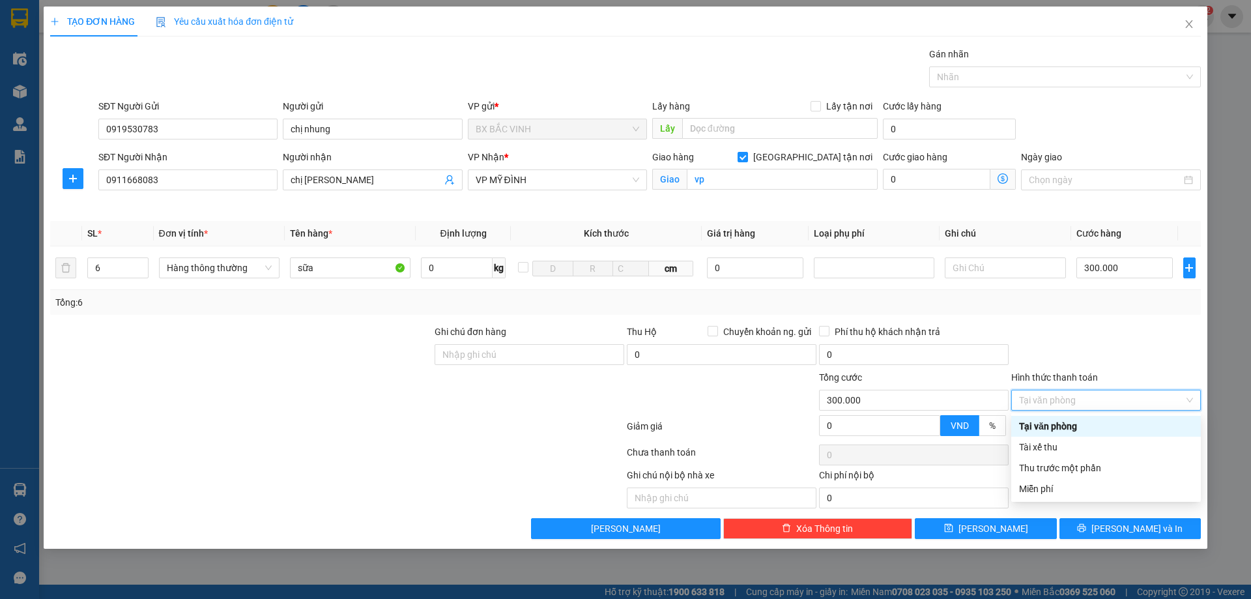
click at [1082, 429] on div "Tại văn phòng" at bounding box center [1106, 426] width 174 height 14
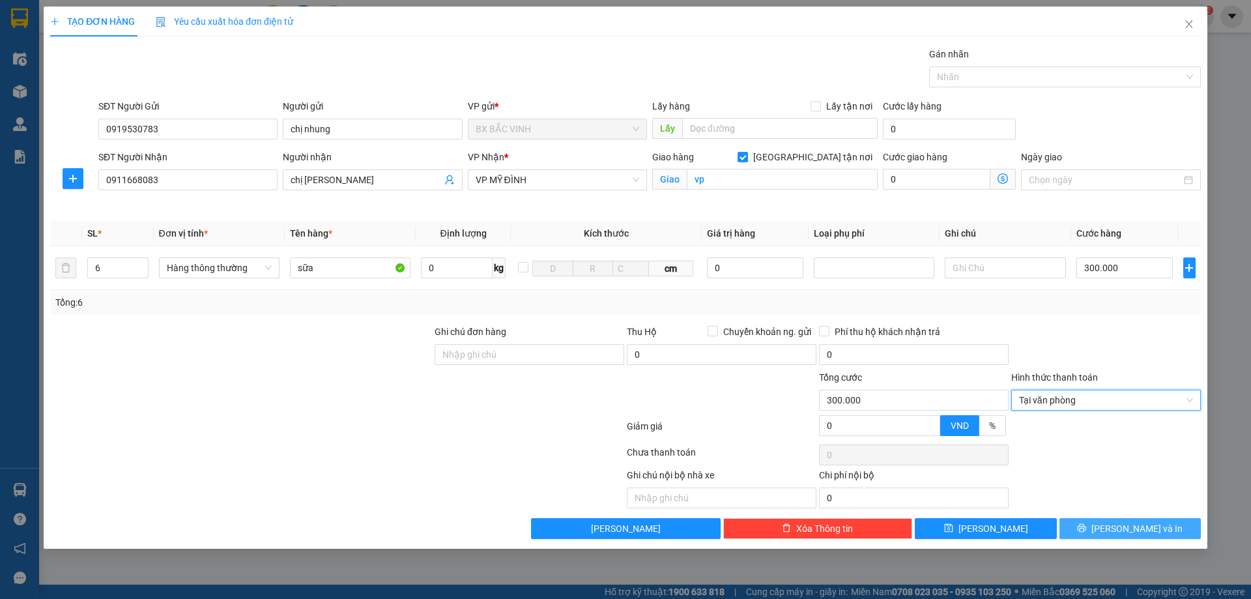
click at [1102, 531] on button "[PERSON_NAME] và In" at bounding box center [1130, 528] width 141 height 21
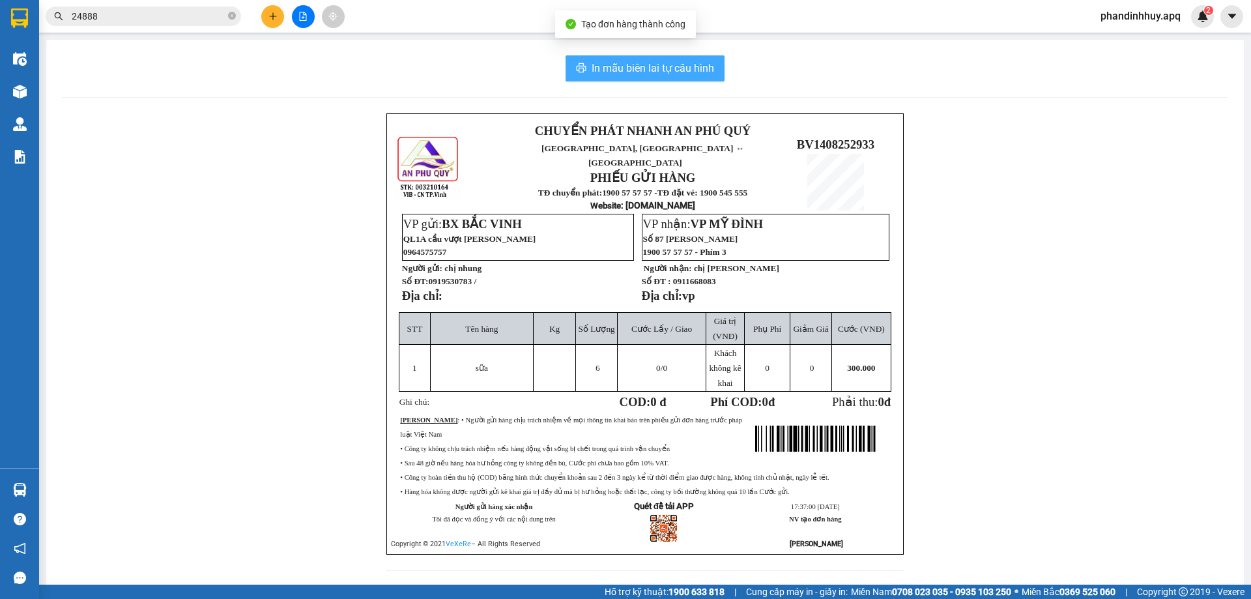
click at [611, 72] on span "In mẫu biên lai tự cấu hình" at bounding box center [653, 68] width 123 height 16
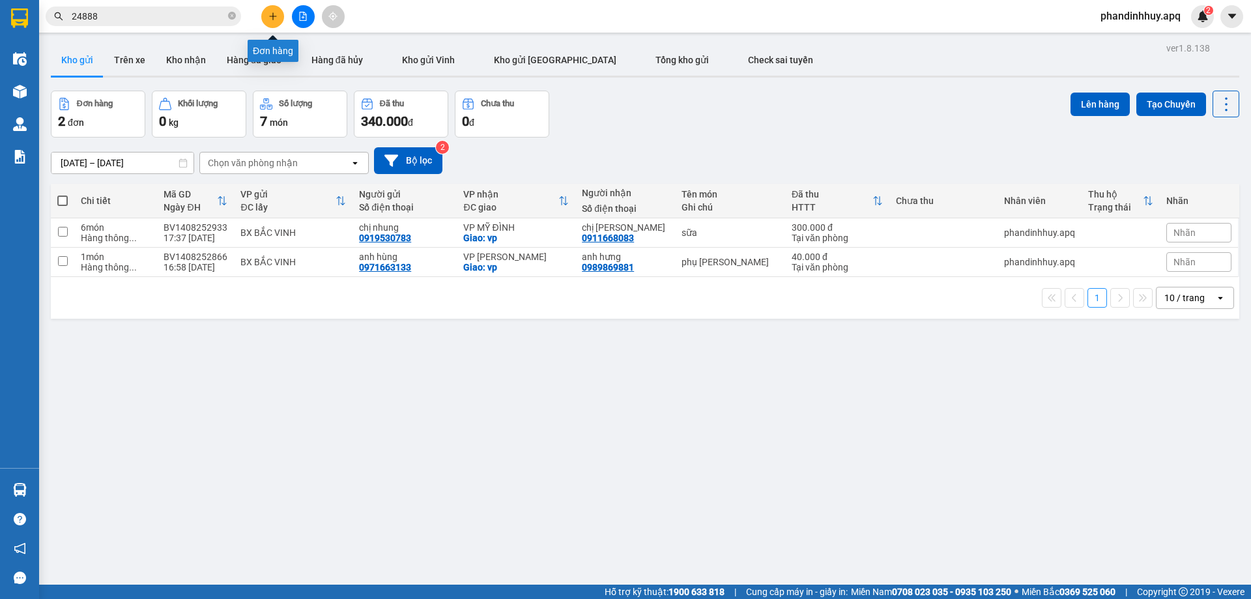
click at [273, 18] on icon "plus" at bounding box center [272, 16] width 9 height 9
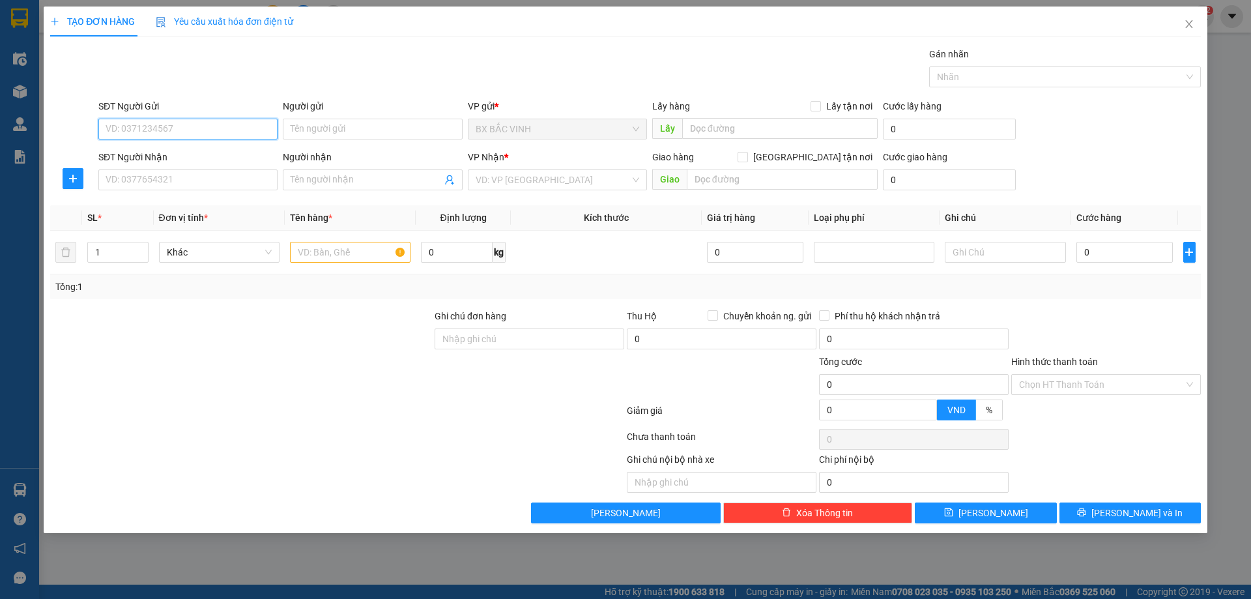
click at [165, 128] on input "SĐT Người Gửi" at bounding box center [187, 129] width 179 height 21
click at [171, 129] on input "SĐT Người Gửi" at bounding box center [187, 129] width 179 height 21
click at [166, 125] on input "SĐT Người Gửi" at bounding box center [187, 129] width 179 height 21
click at [158, 126] on input "SĐT Người Gửi" at bounding box center [187, 129] width 179 height 21
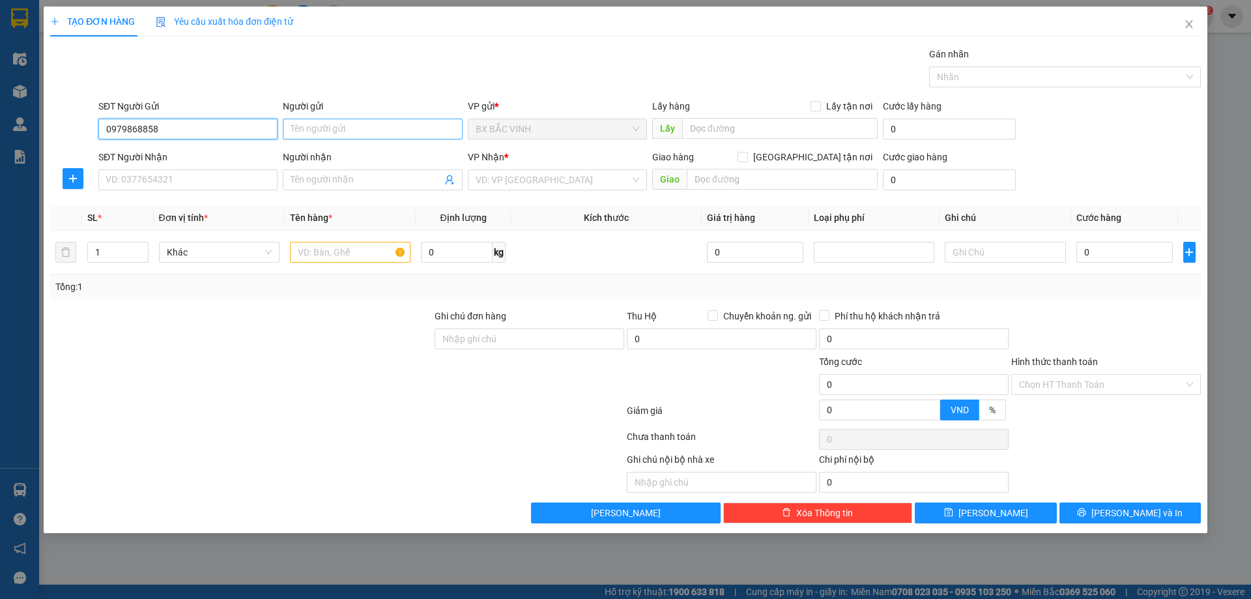
type input "0979868858"
click at [405, 131] on input "Người gửi" at bounding box center [372, 129] width 179 height 21
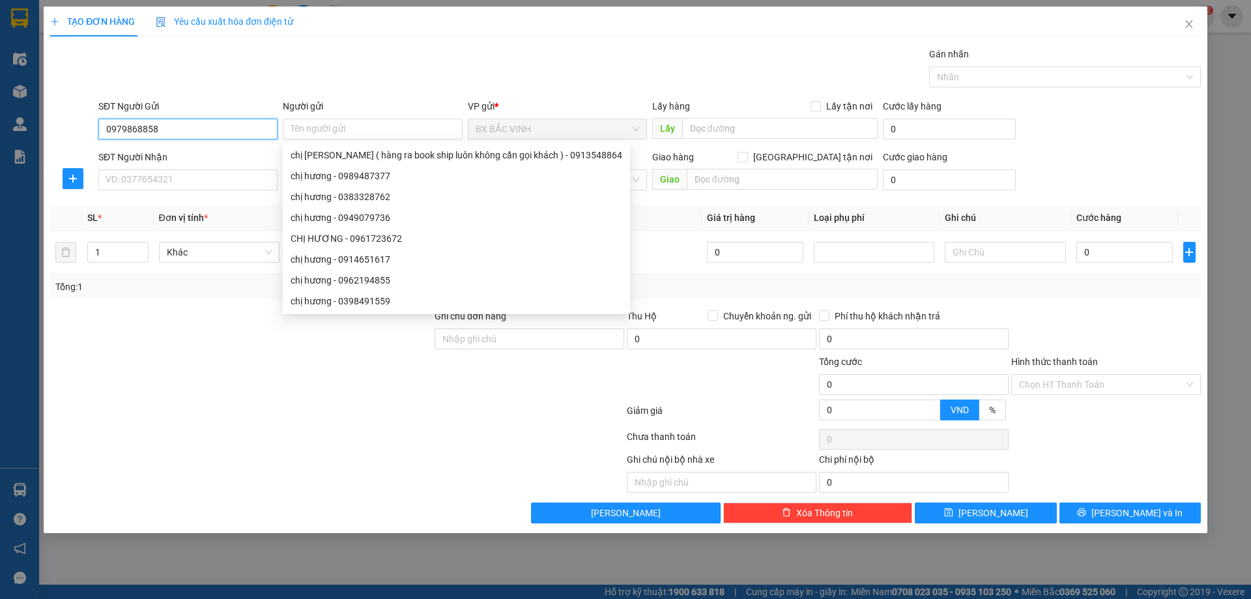
drag, startPoint x: 171, startPoint y: 134, endPoint x: 92, endPoint y: 136, distance: 79.5
click at [83, 136] on div "SĐT Người Gửi 0979868858 0979868858 Người gửi Tên người gửi VP gửi * BX BẮC [GE…" at bounding box center [625, 122] width 1153 height 46
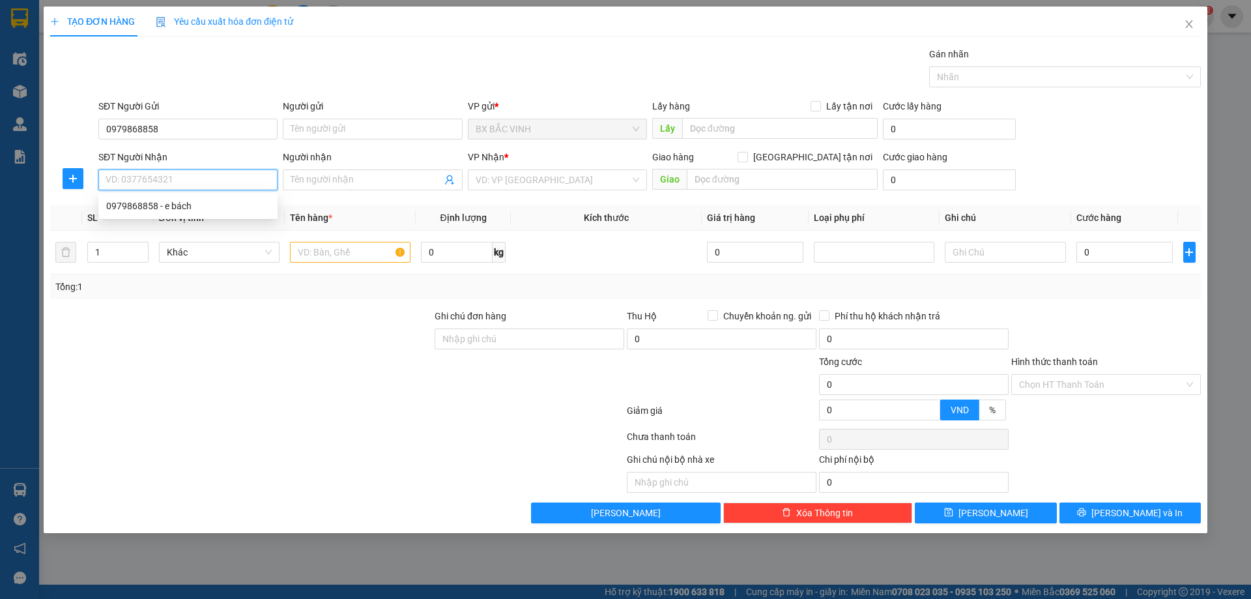
paste input "0979868858"
type input "0979868858"
click at [202, 206] on div "0979868858 - e bách" at bounding box center [188, 206] width 164 height 14
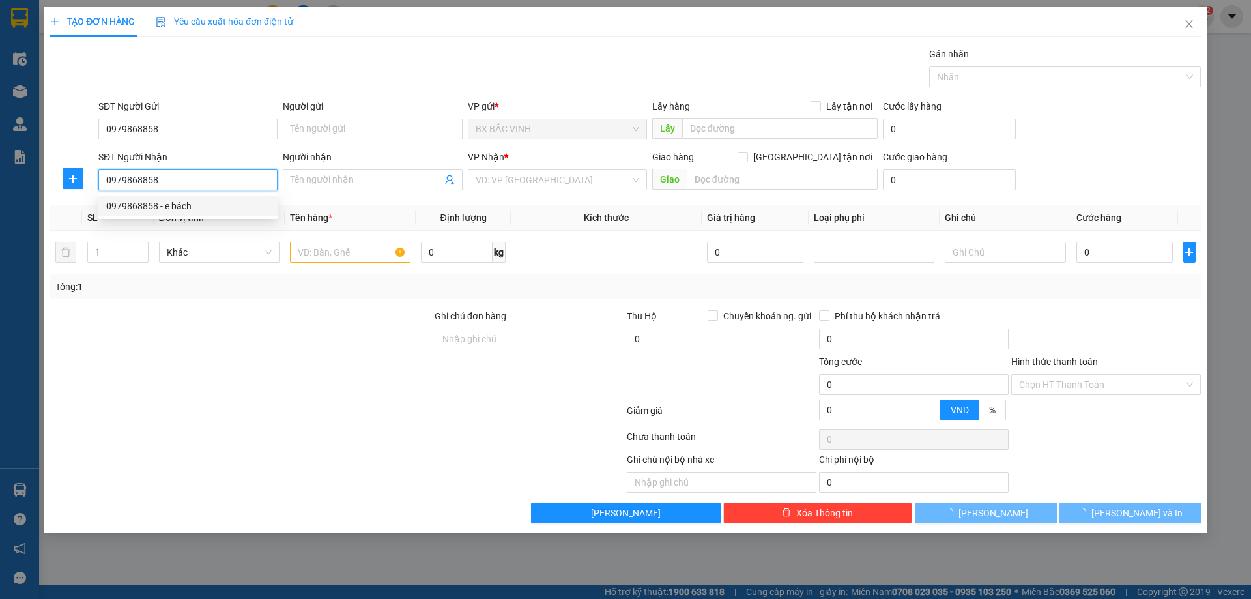
type input "e bách"
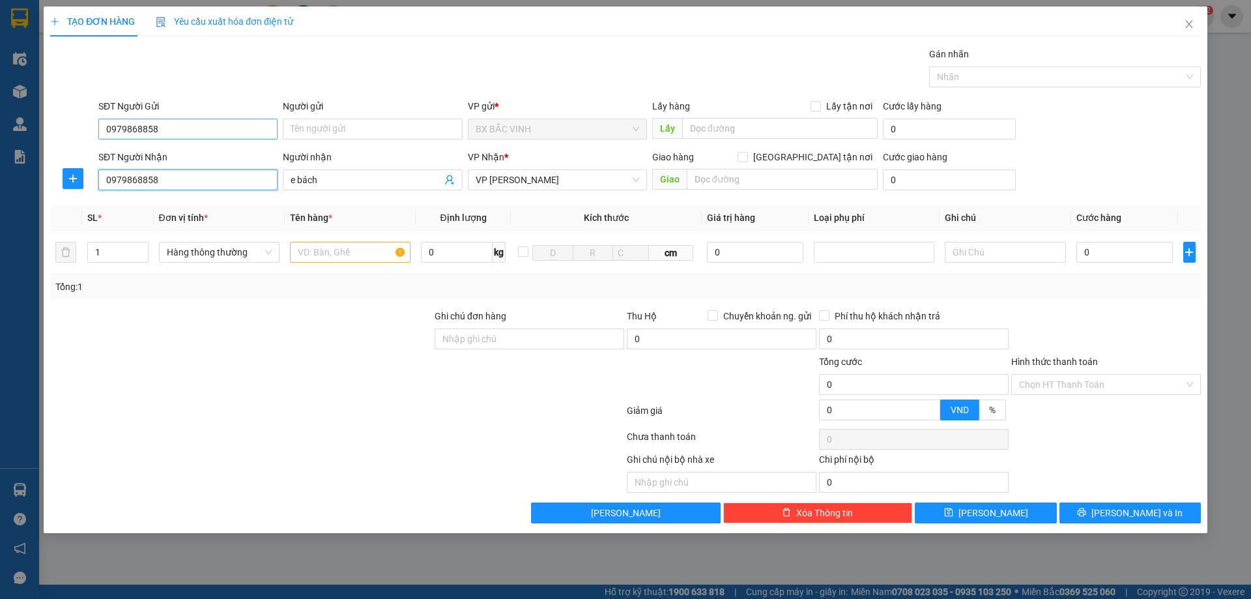
type input "0979868858"
click at [173, 130] on input "0979868858" at bounding box center [187, 129] width 179 height 21
type input "0"
click at [127, 128] on input "09770367" at bounding box center [187, 129] width 179 height 21
type input "0977770367"
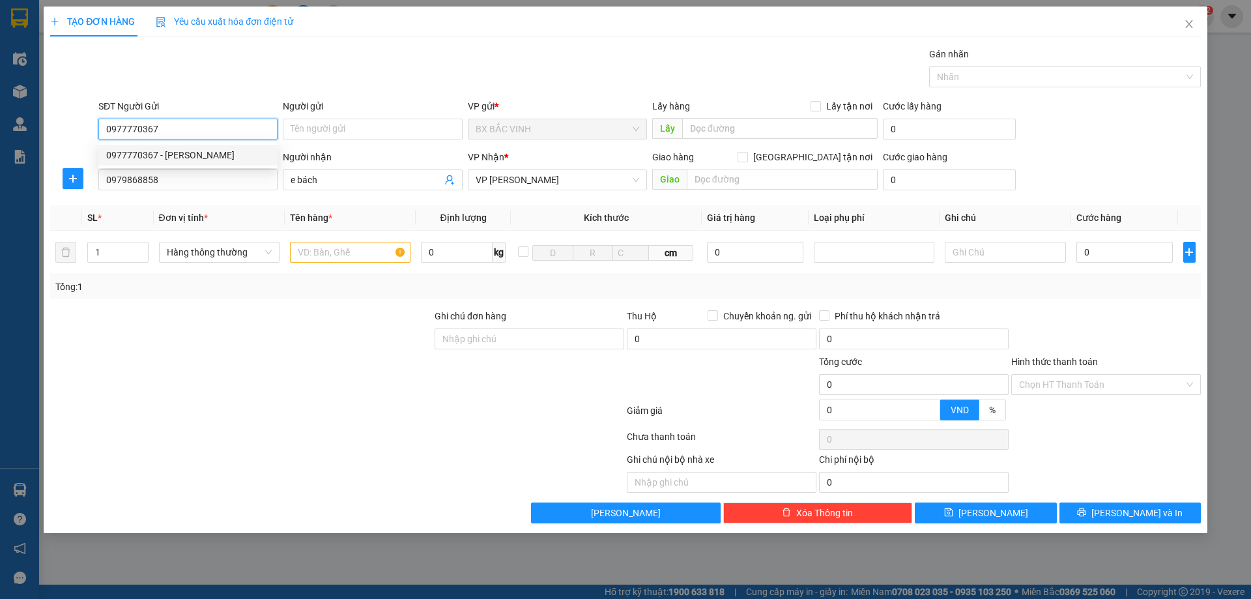
click at [181, 151] on div "0977770367 - [PERSON_NAME]" at bounding box center [188, 155] width 164 height 14
type input "[PERSON_NAME]"
type input "0977770367"
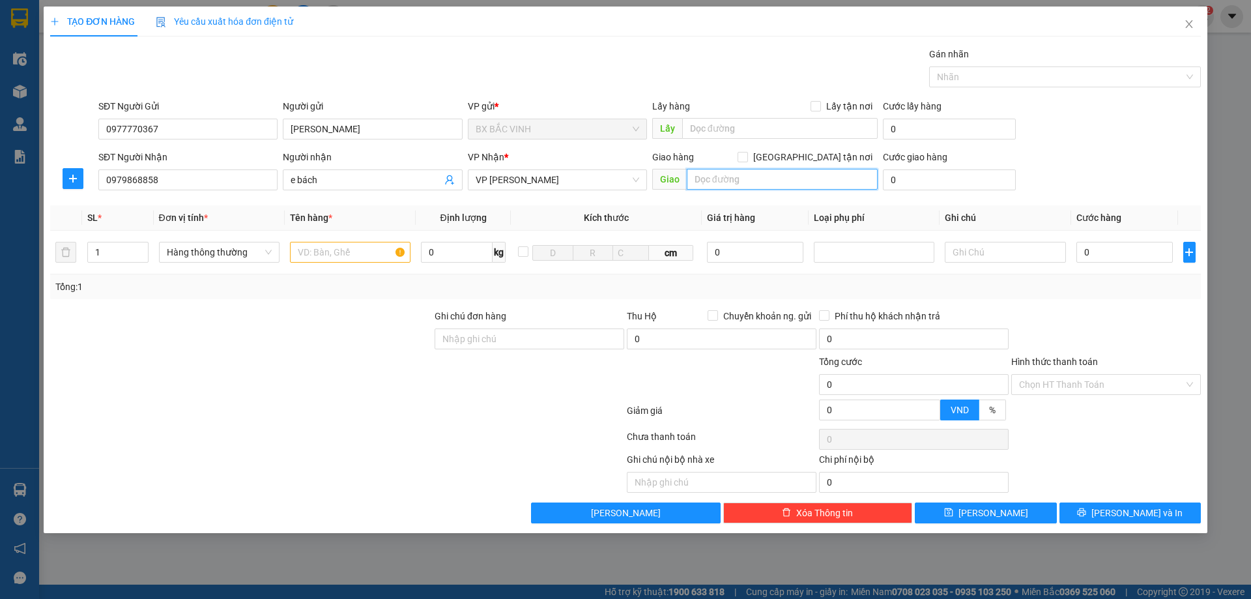
click at [794, 185] on input "text" at bounding box center [782, 179] width 191 height 21
type input "vp"
click at [747, 154] on input "[GEOGRAPHIC_DATA] tận nơi" at bounding box center [742, 156] width 9 height 9
checkbox input "true"
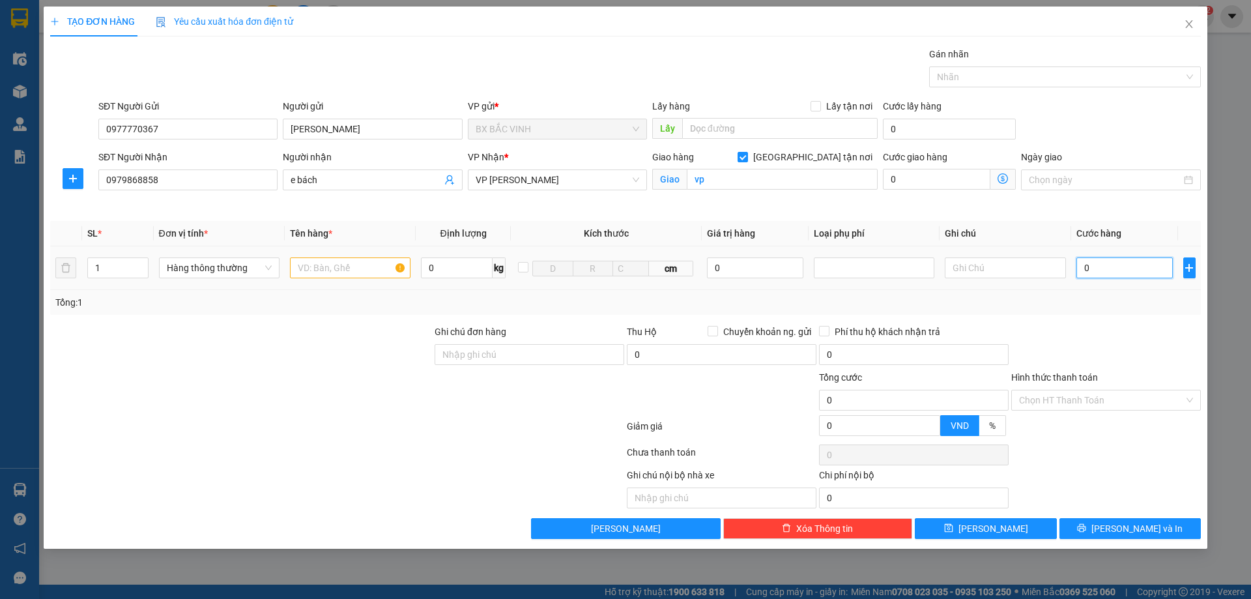
click at [1143, 272] on input "0" at bounding box center [1125, 267] width 97 height 21
type input "7"
type input "70"
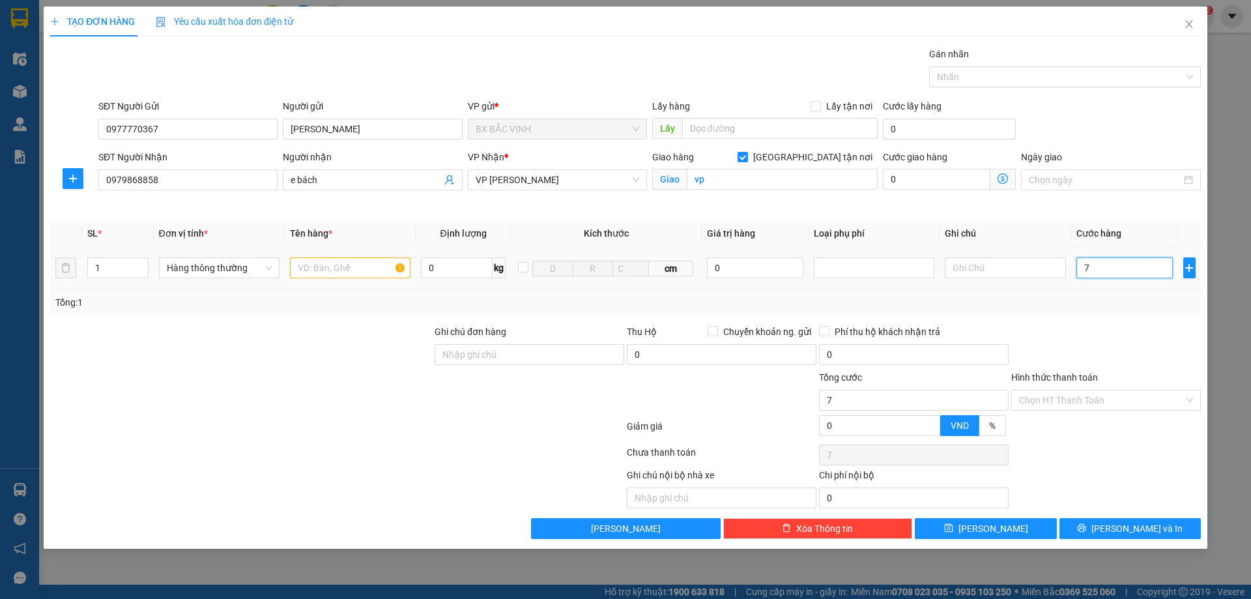
type input "70"
type input "700"
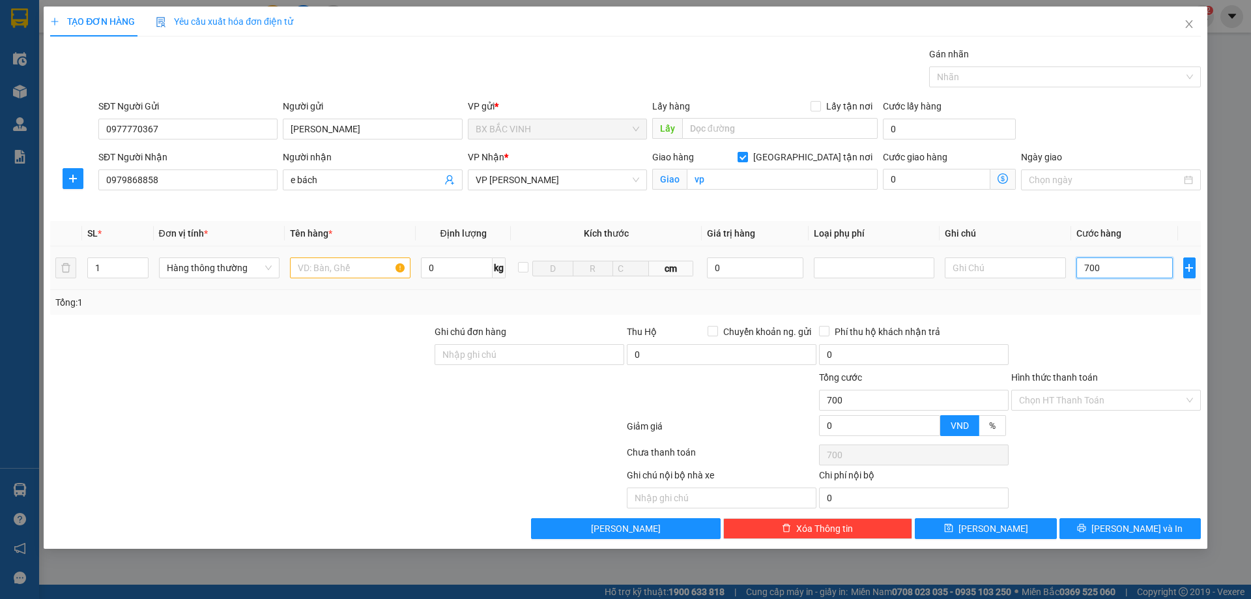
type input "7.000"
type input "70.000"
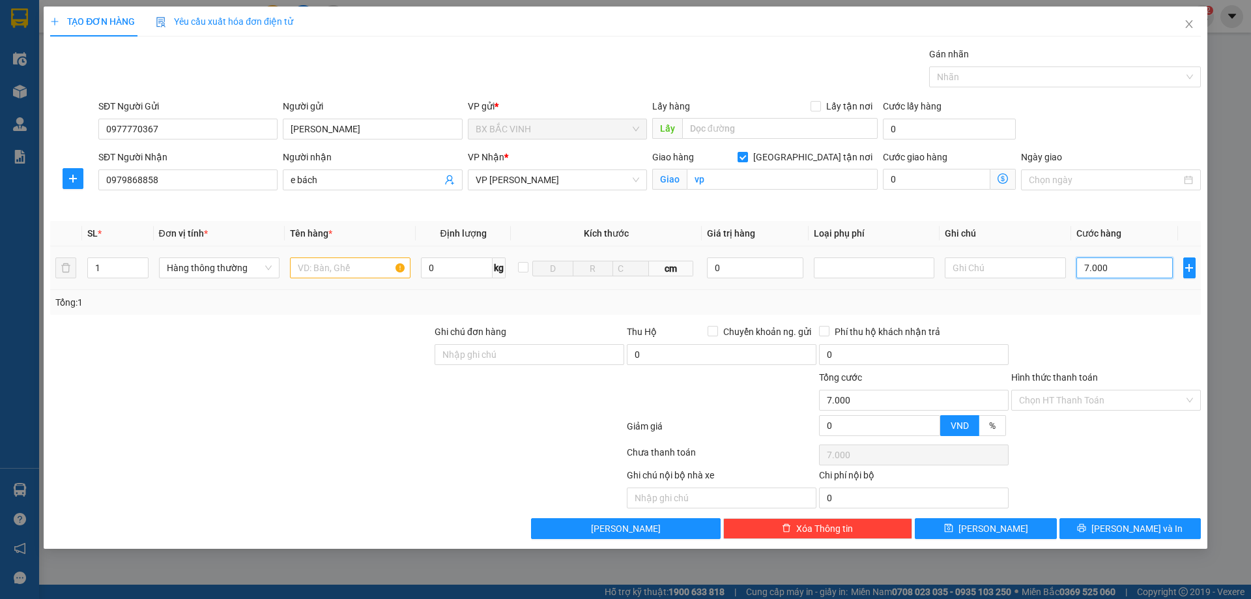
type input "70.000"
click at [727, 180] on input "vp" at bounding box center [782, 179] width 191 height 21
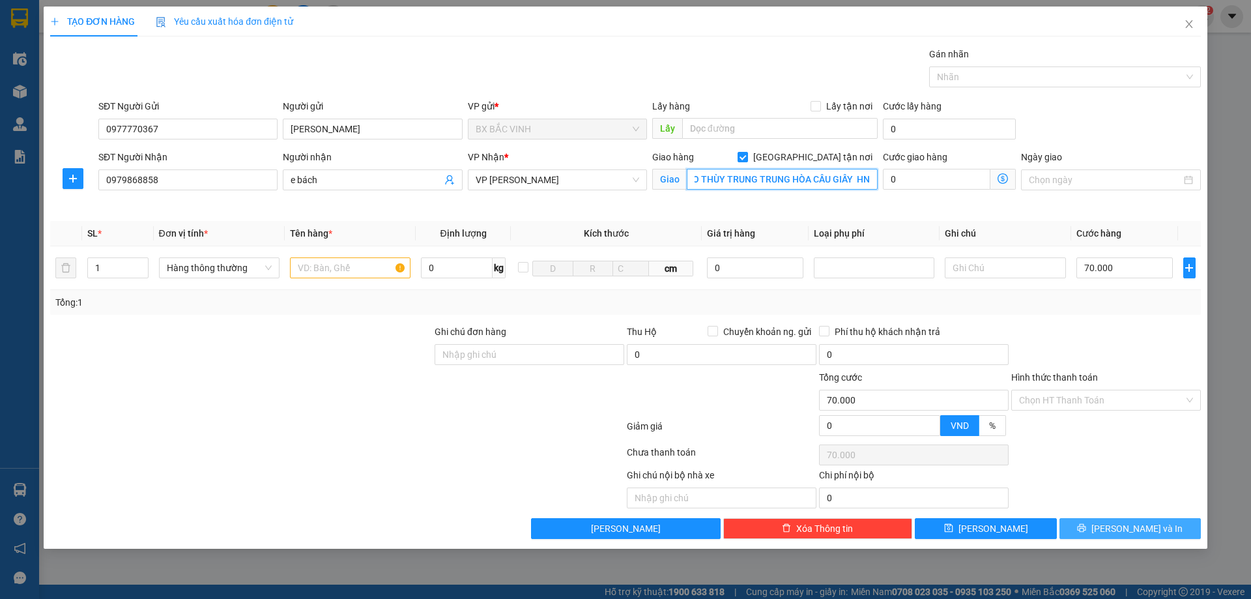
type input "29T2n05 HOÀNG ĐẠO THÙY TRUNG TRUNG HÒA CẦU GIẤY HN"
click at [1134, 524] on span "[PERSON_NAME] và In" at bounding box center [1137, 528] width 91 height 14
click at [368, 271] on input "text" at bounding box center [350, 267] width 121 height 21
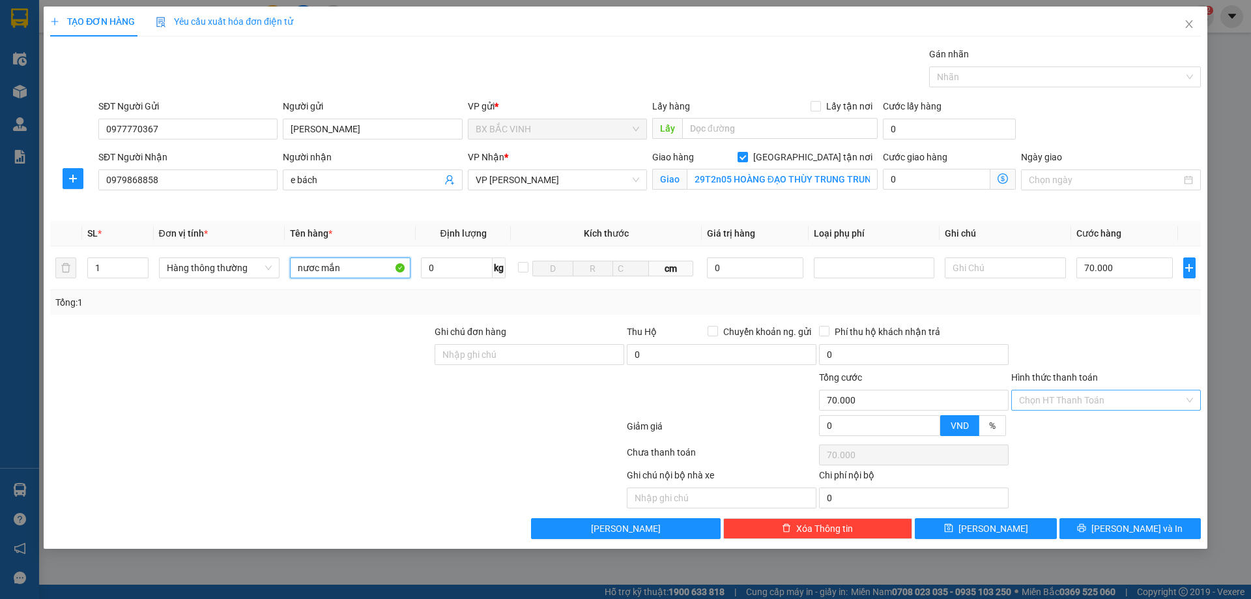
type input "nươc mắn"
click at [1109, 398] on input "Hình thức thanh toán" at bounding box center [1101, 400] width 165 height 20
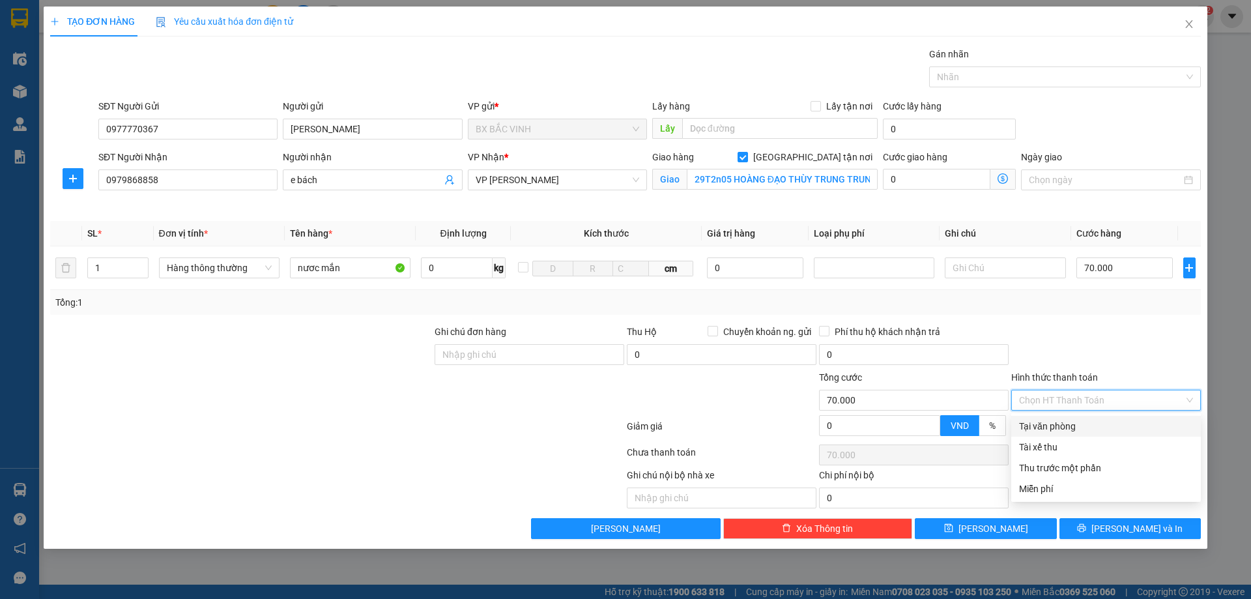
click at [1086, 426] on div "Tại văn phòng" at bounding box center [1106, 426] width 174 height 14
type input "0"
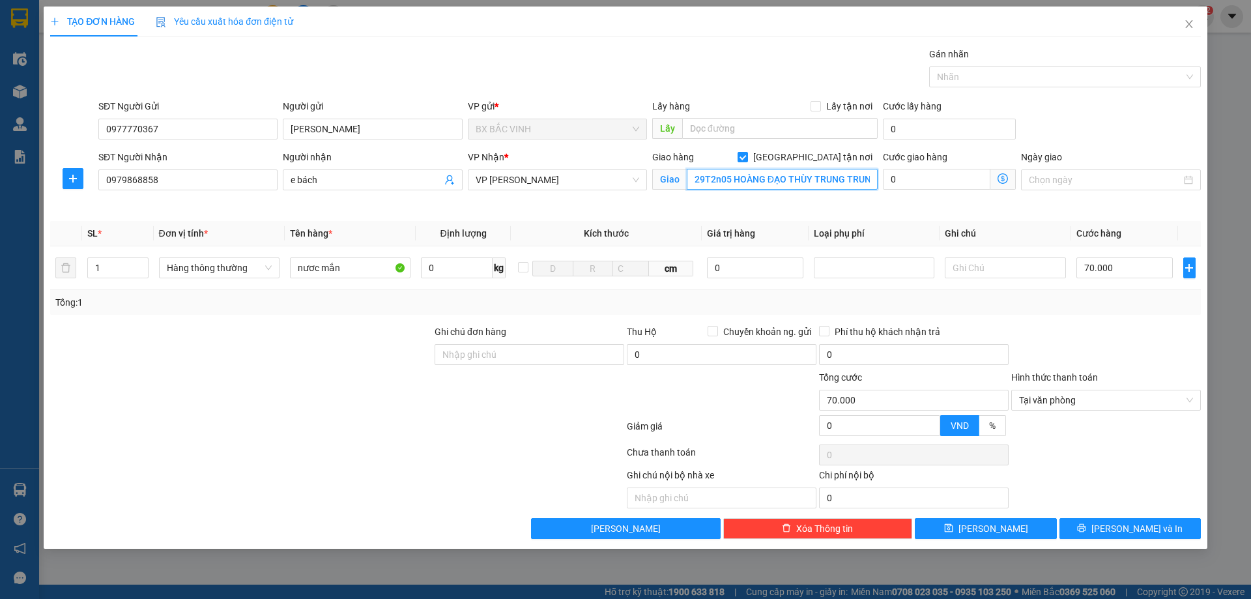
click at [721, 181] on input "29T2n05 HOÀNG ĐẠO THÙY TRUNG TRUNG HÒA CẦU GIẤY HN" at bounding box center [782, 179] width 191 height 21
click at [744, 182] on input "29T2n05 HOÀNG ĐẠO THÙY TRUNG TRUNG HÒA CẦU GIẤY HN" at bounding box center [782, 179] width 191 height 21
drag, startPoint x: 720, startPoint y: 177, endPoint x: 724, endPoint y: 199, distance: 22.5
click at [719, 177] on input "29T2n05 HOÀNG ĐẠO THÙY TRUNG TRUNG HÒA CẦU GIẤY HN" at bounding box center [782, 179] width 191 height 21
type input "29T2N05 HOÀNG ĐẠO THÙY TRUNG TRUNG HÒA CẦU GIẤY HN"
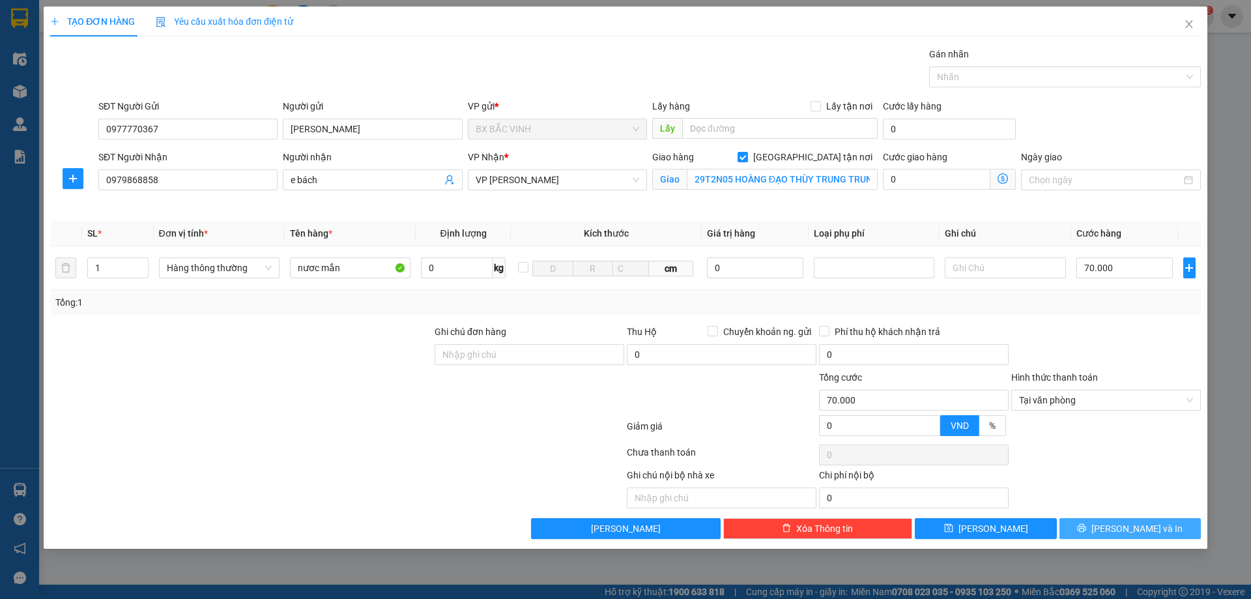
click at [1132, 521] on button "[PERSON_NAME] và In" at bounding box center [1130, 528] width 141 height 21
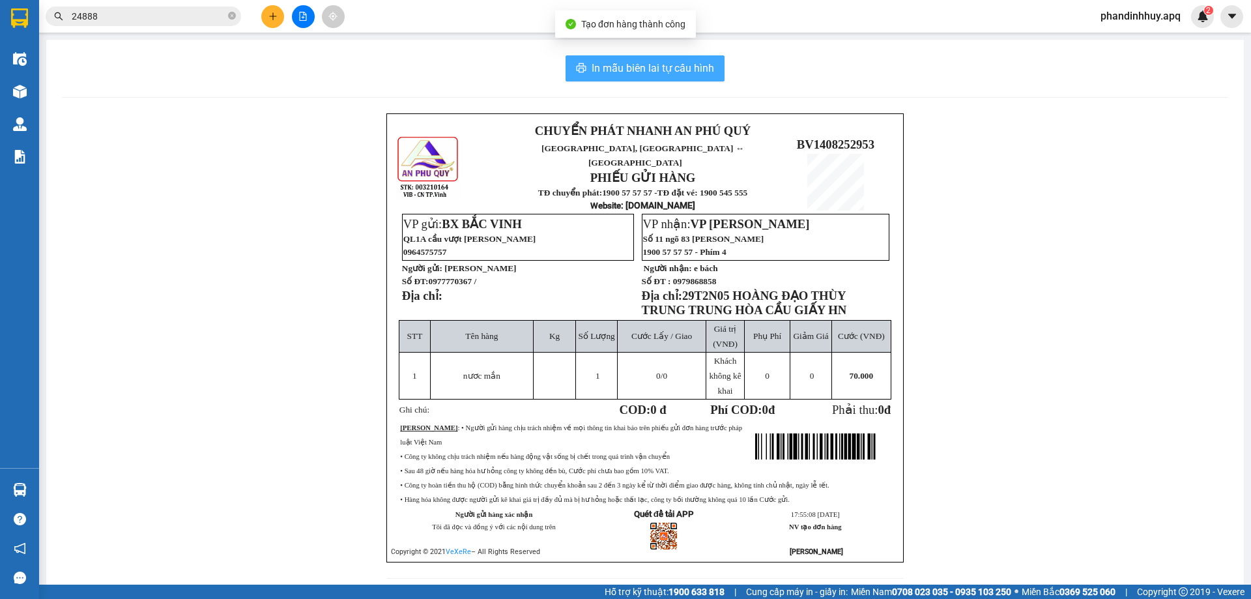
click at [672, 64] on span "In mẫu biên lai tự cấu hình" at bounding box center [653, 68] width 123 height 16
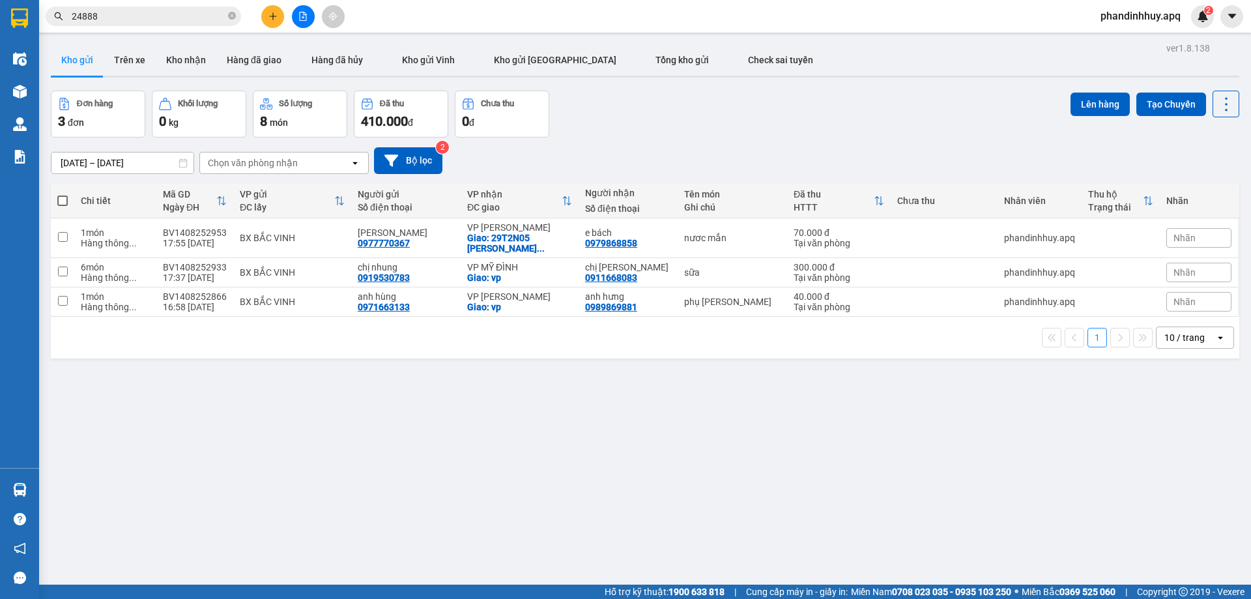
click at [274, 14] on icon "plus" at bounding box center [272, 16] width 9 height 9
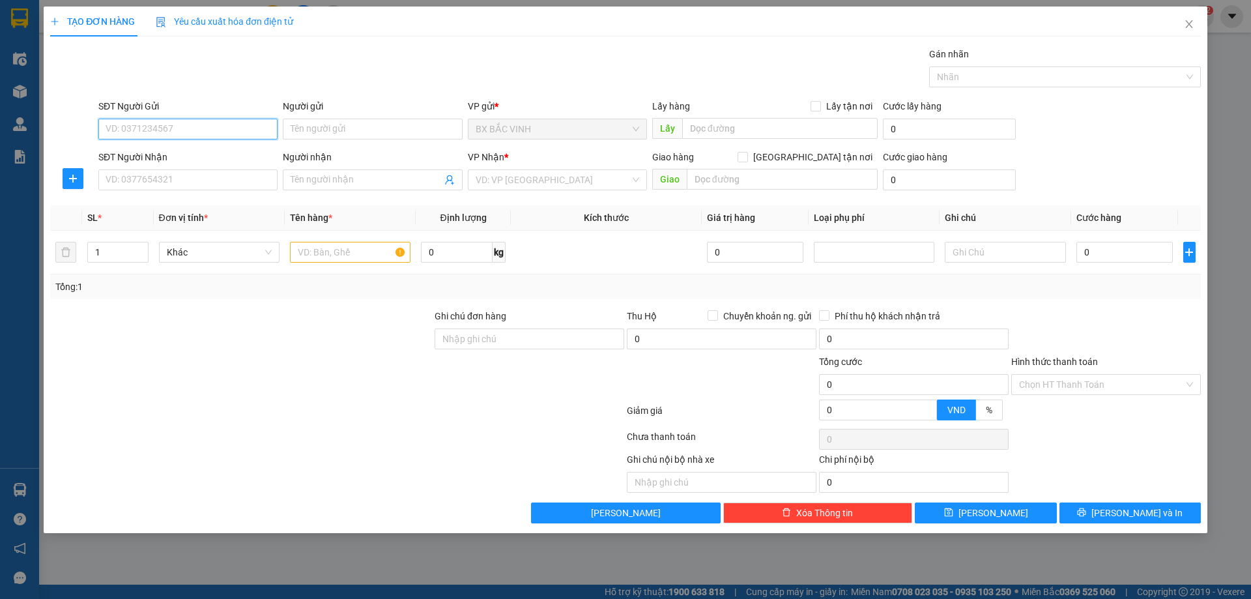
click at [190, 126] on input "SĐT Người Gửi" at bounding box center [187, 129] width 179 height 21
click at [227, 151] on div "0971947965" at bounding box center [188, 155] width 164 height 14
type input "0971947965"
click at [345, 128] on input "Người gửi" at bounding box center [372, 129] width 179 height 21
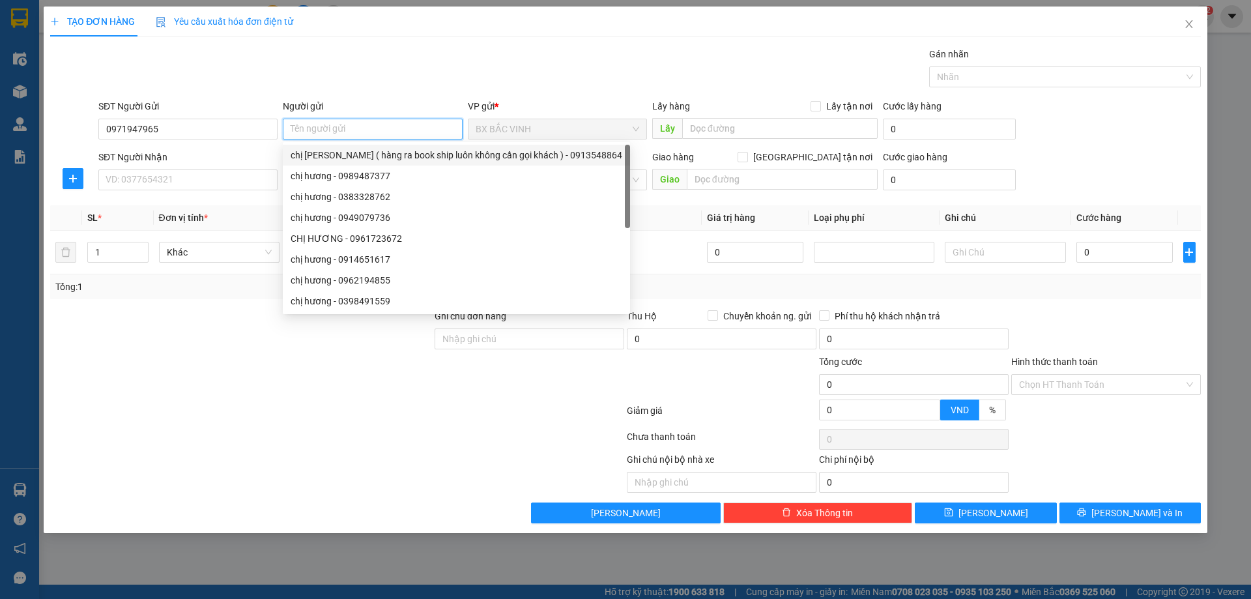
click at [337, 129] on input "Người gửi" at bounding box center [372, 129] width 179 height 21
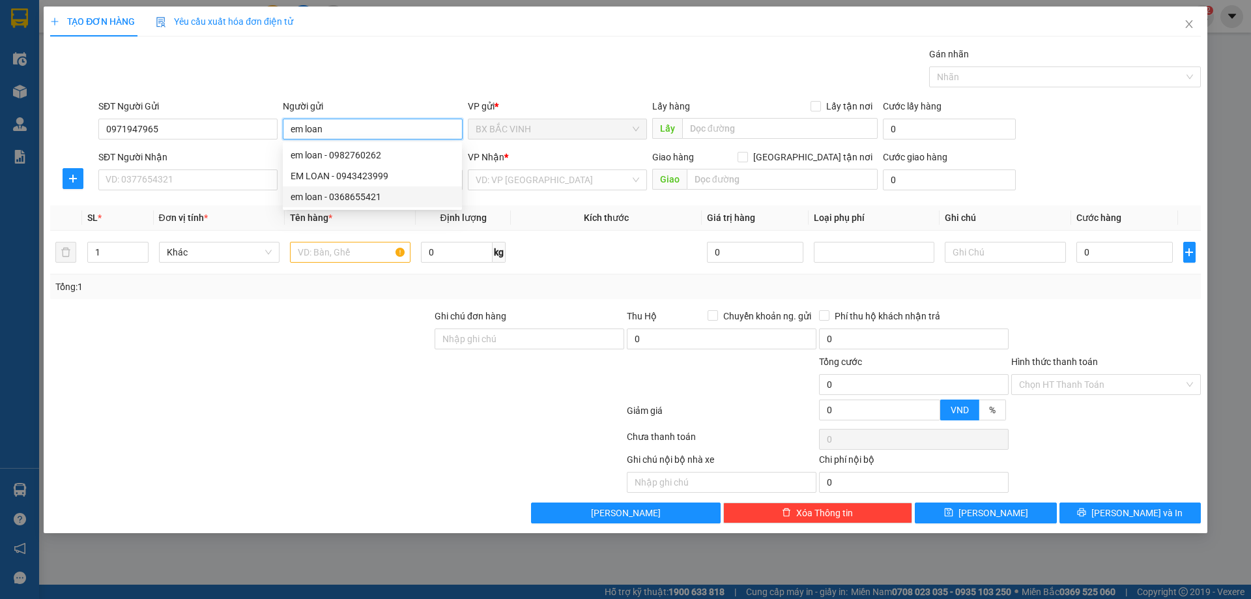
type input "em loan"
click at [338, 392] on div at bounding box center [241, 377] width 384 height 46
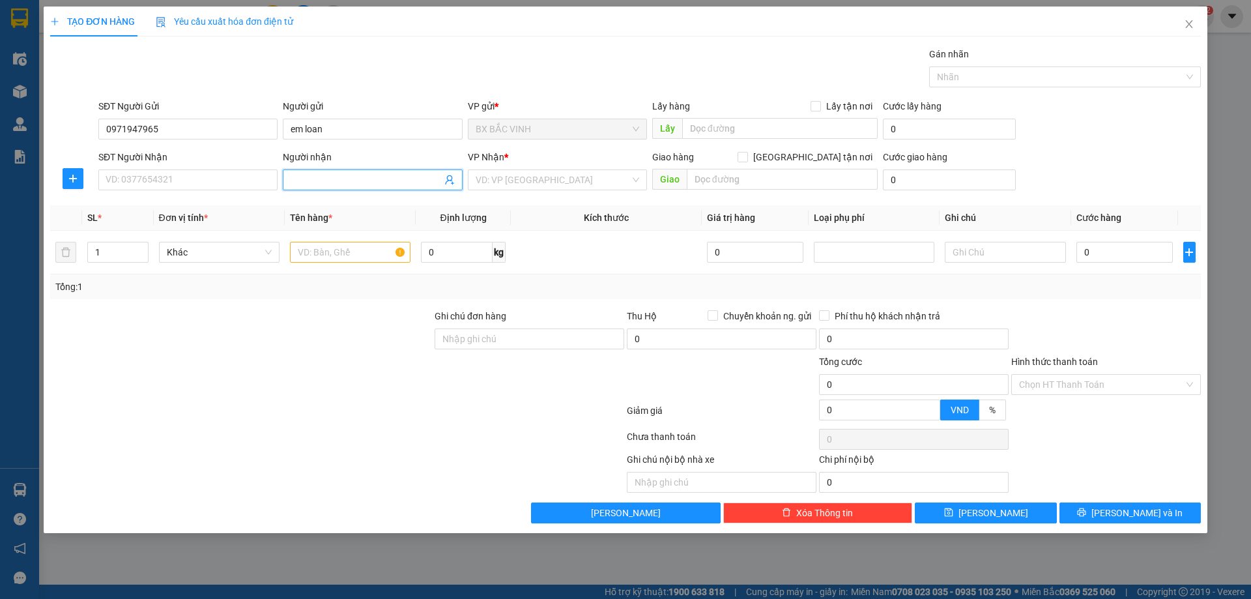
click at [449, 179] on icon "user-add" at bounding box center [449, 180] width 10 height 10
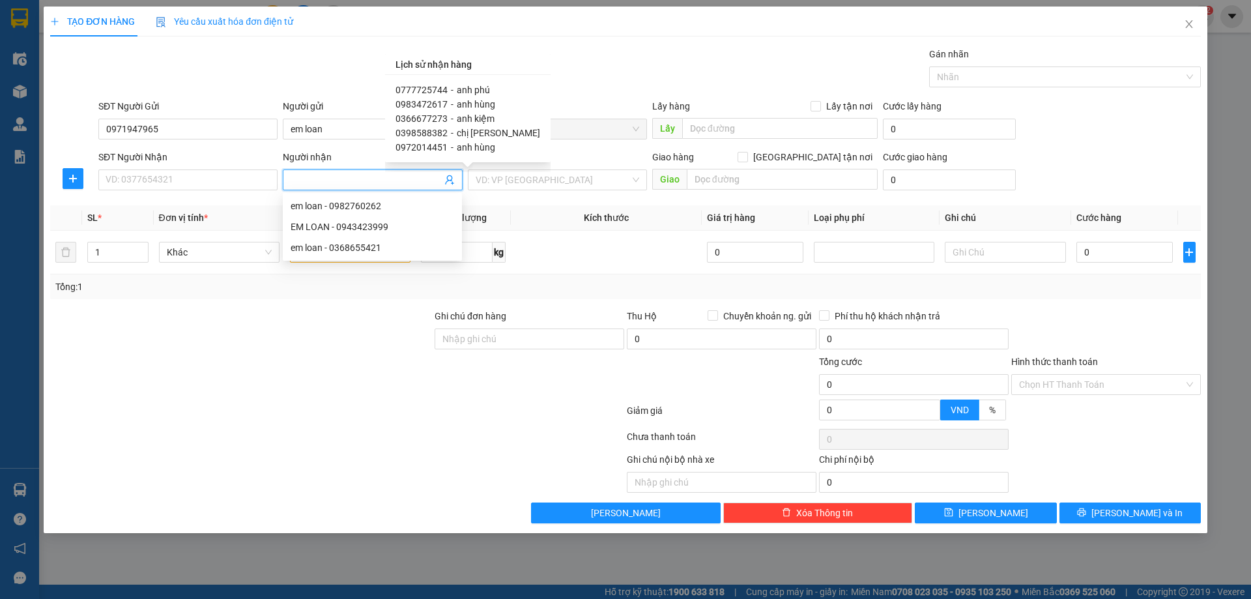
click at [468, 102] on span "anh hùng" at bounding box center [476, 104] width 38 height 10
type input "0983472617"
type input "anh hùng"
type input "vp"
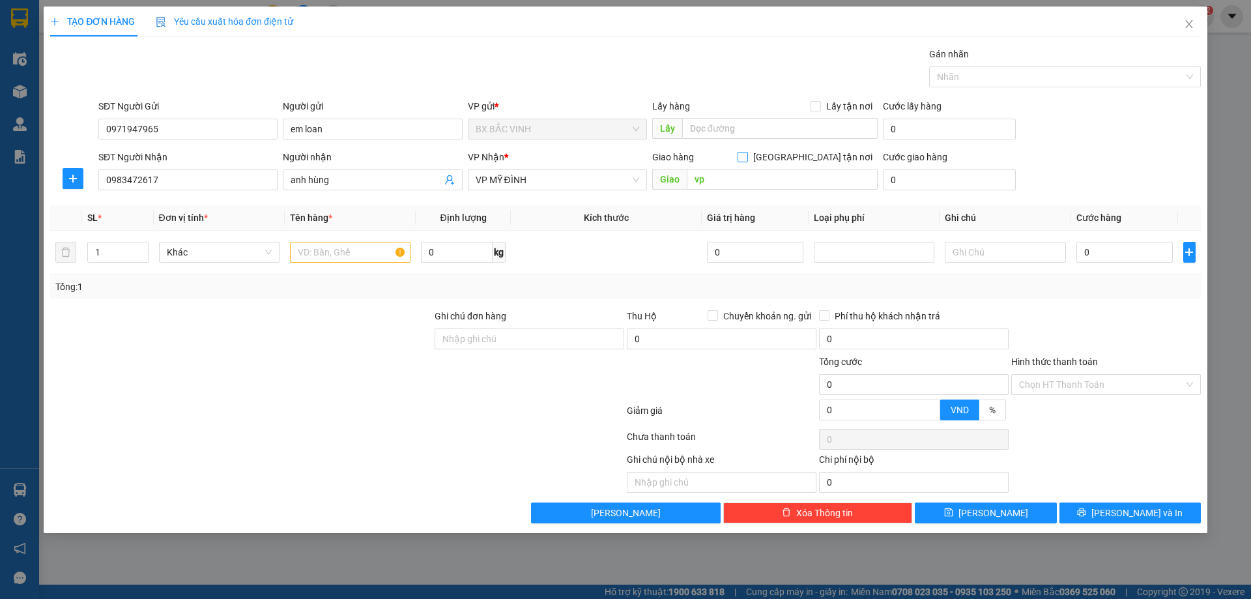
click at [747, 156] on input "[GEOGRAPHIC_DATA] tận nơi" at bounding box center [742, 156] width 9 height 9
checkbox input "true"
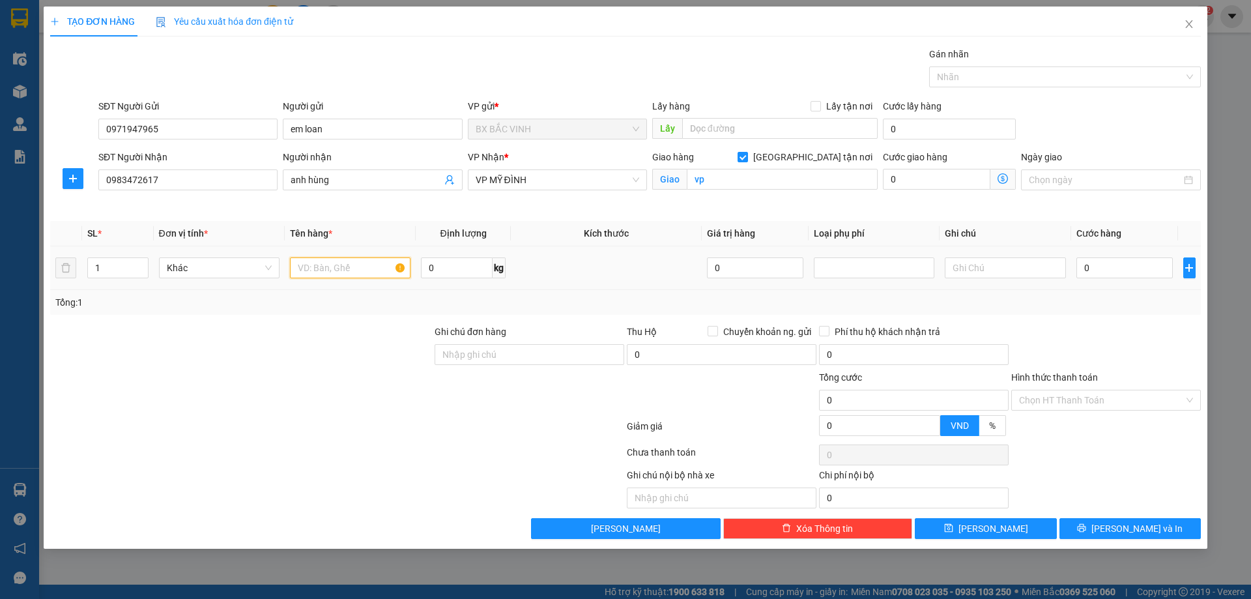
click at [349, 268] on input "text" at bounding box center [350, 267] width 121 height 21
type input "thực phẩm"
click at [1129, 267] on input "0" at bounding box center [1125, 267] width 97 height 21
type input "4"
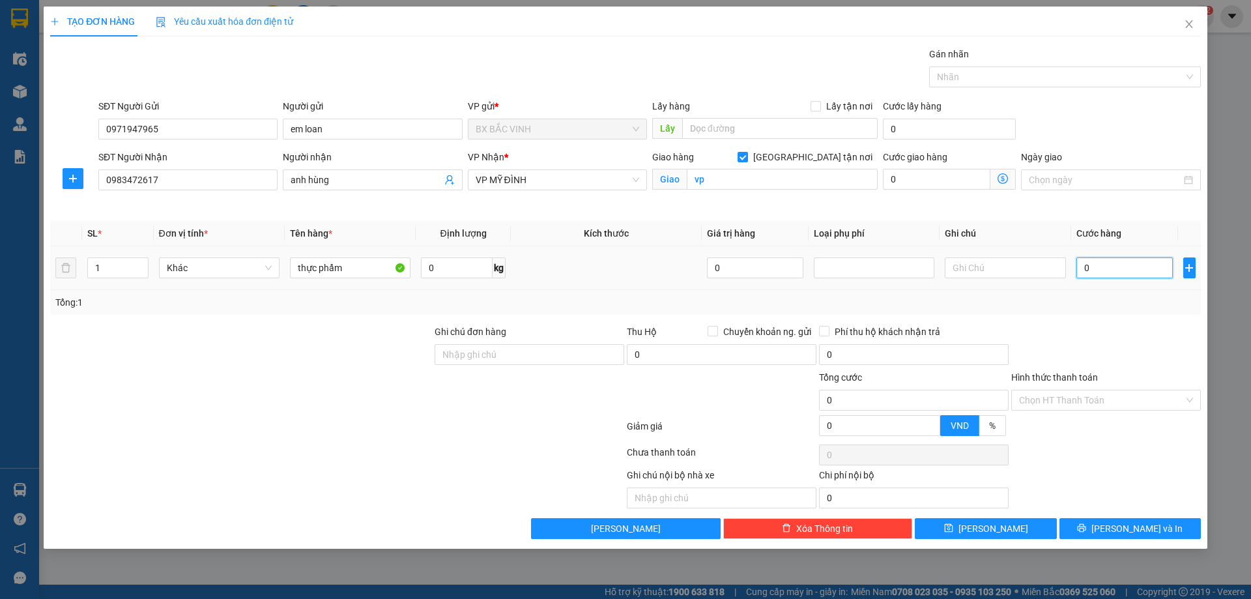
type input "4"
type input "40"
type input "400"
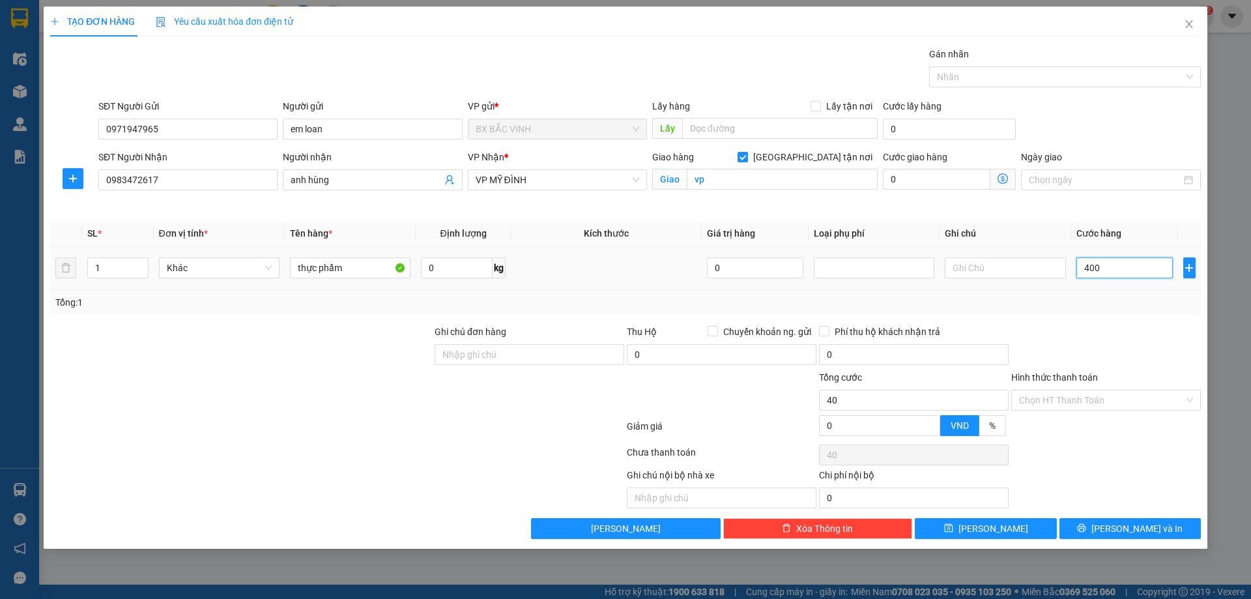
type input "400"
type input "4.000"
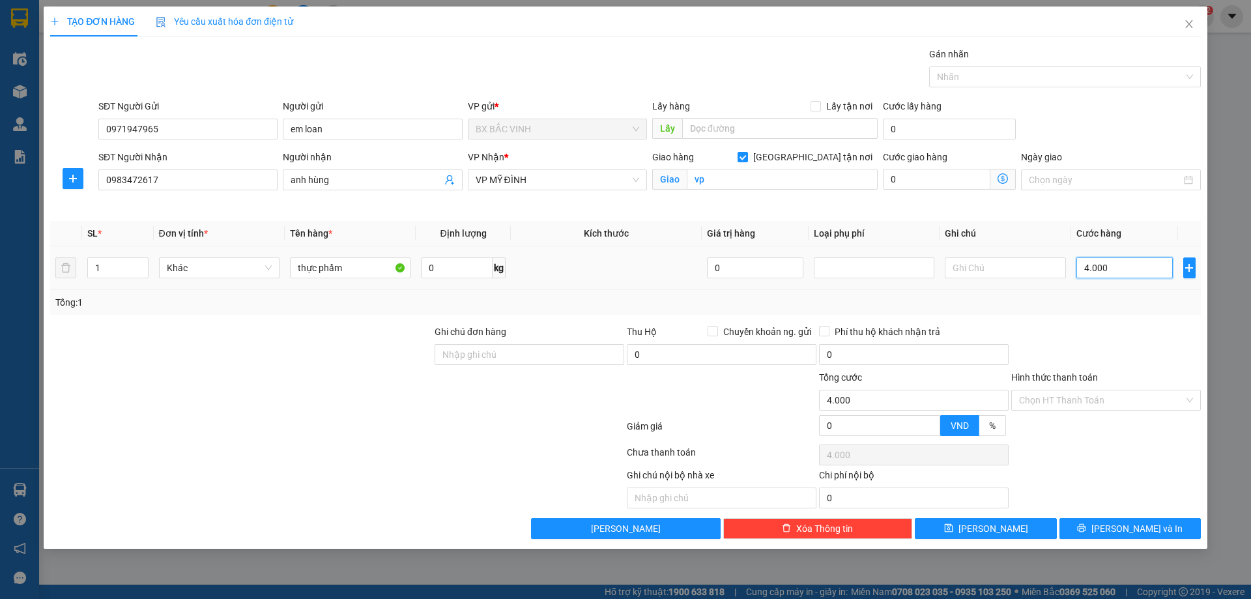
type input "40.000"
click at [1129, 525] on span "[PERSON_NAME] và In" at bounding box center [1137, 528] width 91 height 14
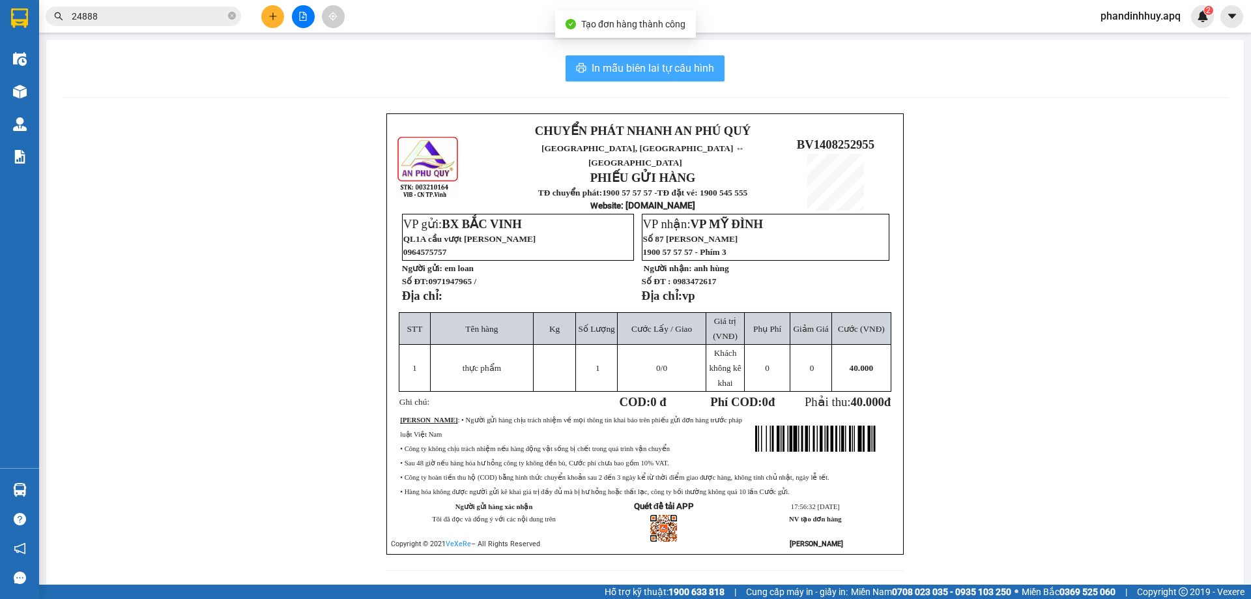
click at [640, 62] on span "In mẫu biên lai tự cấu hình" at bounding box center [653, 68] width 123 height 16
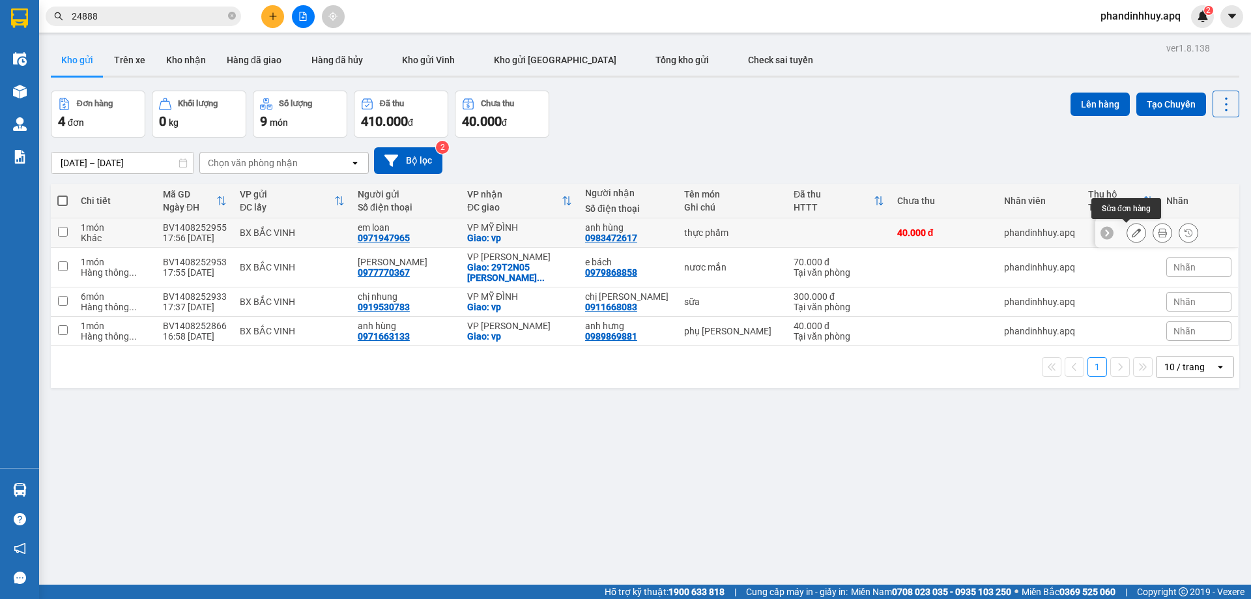
click at [1132, 235] on icon at bounding box center [1136, 232] width 9 height 9
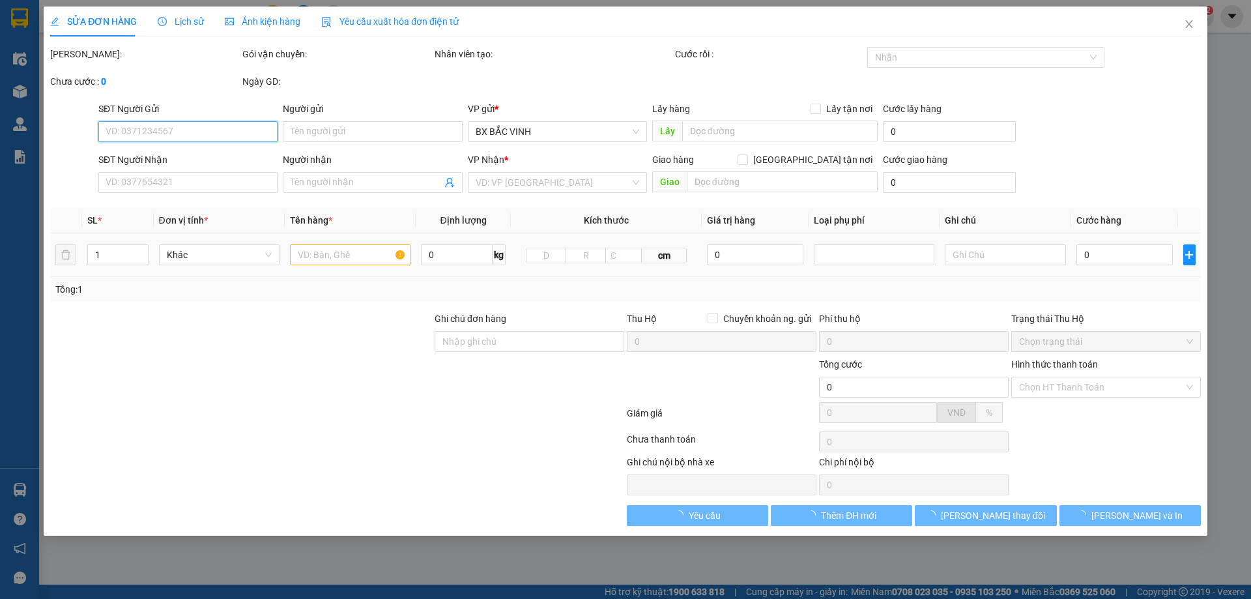
type input "0971947965"
type input "em loan"
type input "0983472617"
type input "anh hùng"
checkbox input "true"
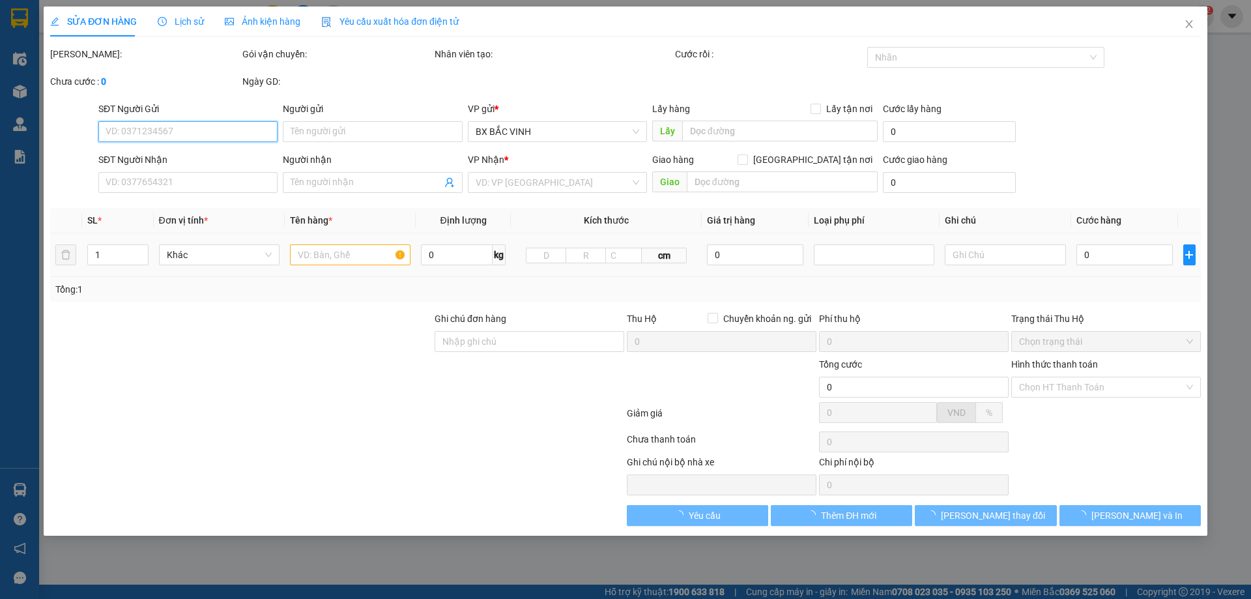
type input "vp"
type input "40.000"
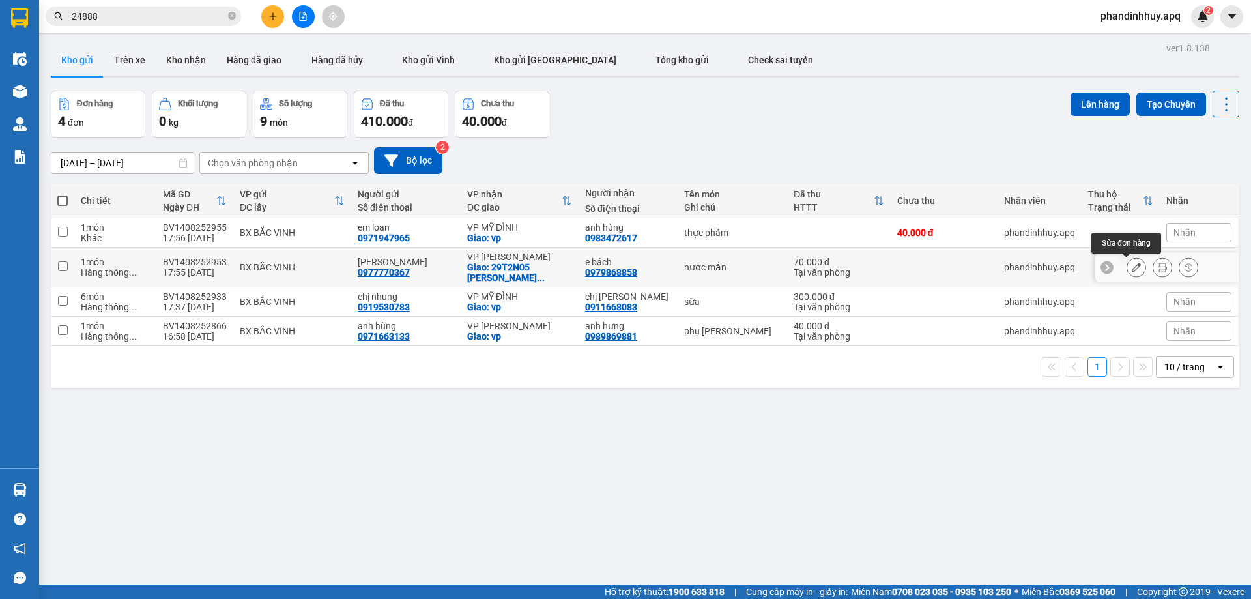
click at [1132, 269] on icon at bounding box center [1136, 267] width 9 height 9
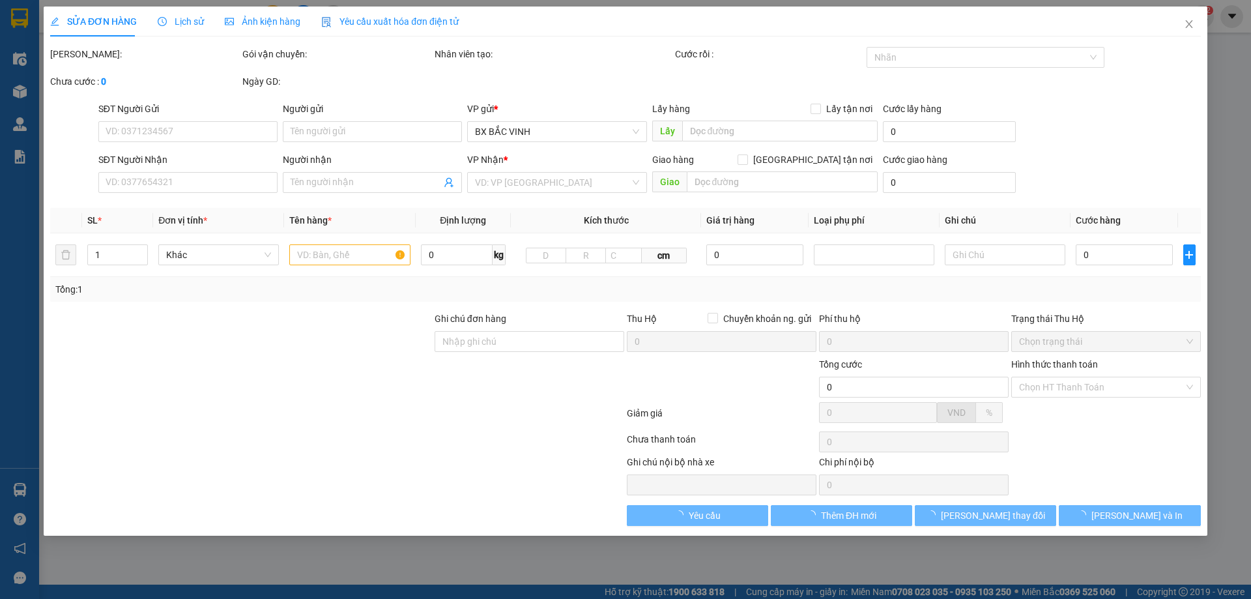
type input "0977770367"
type input "[PERSON_NAME]"
type input "0979868858"
type input "e bách"
checkbox input "true"
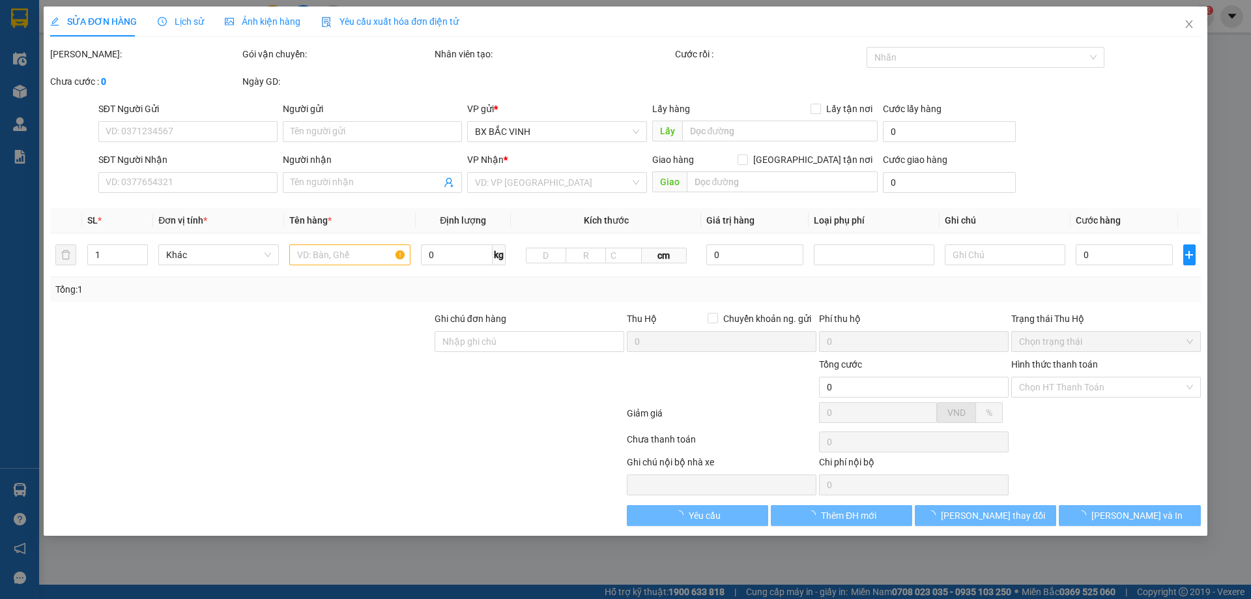
type input "29T2N05 HOÀNG ĐẠO THÙY TRUNG TRUNG HÒA CẦU GIẤY HN"
type input "70.000"
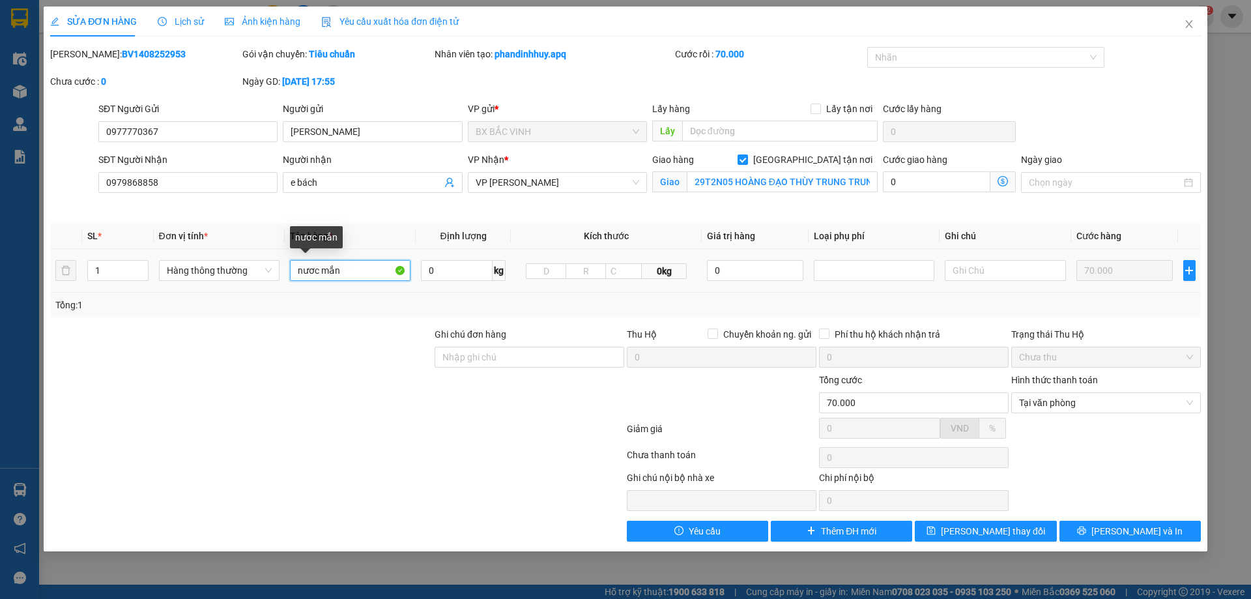
click at [317, 271] on input "nươc mắn" at bounding box center [350, 270] width 121 height 21
type input "nươc mắn"
click at [1138, 527] on span "[PERSON_NAME] và In" at bounding box center [1137, 531] width 91 height 14
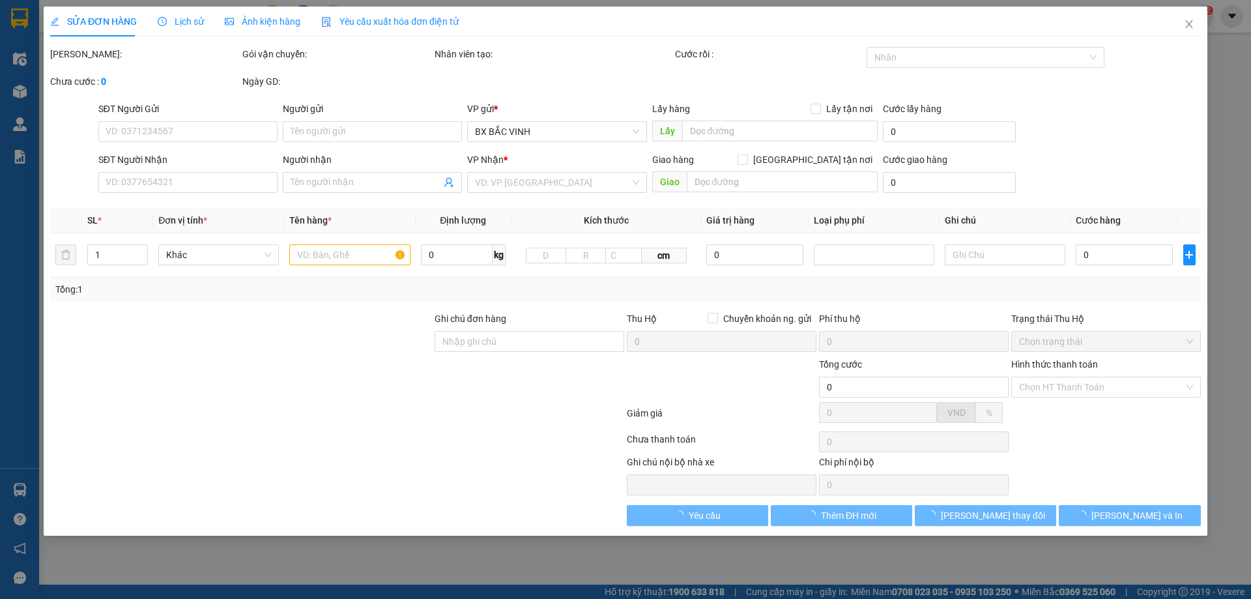
type input "0977770367"
type input "[PERSON_NAME]"
type input "0979868858"
type input "e bách"
checkbox input "true"
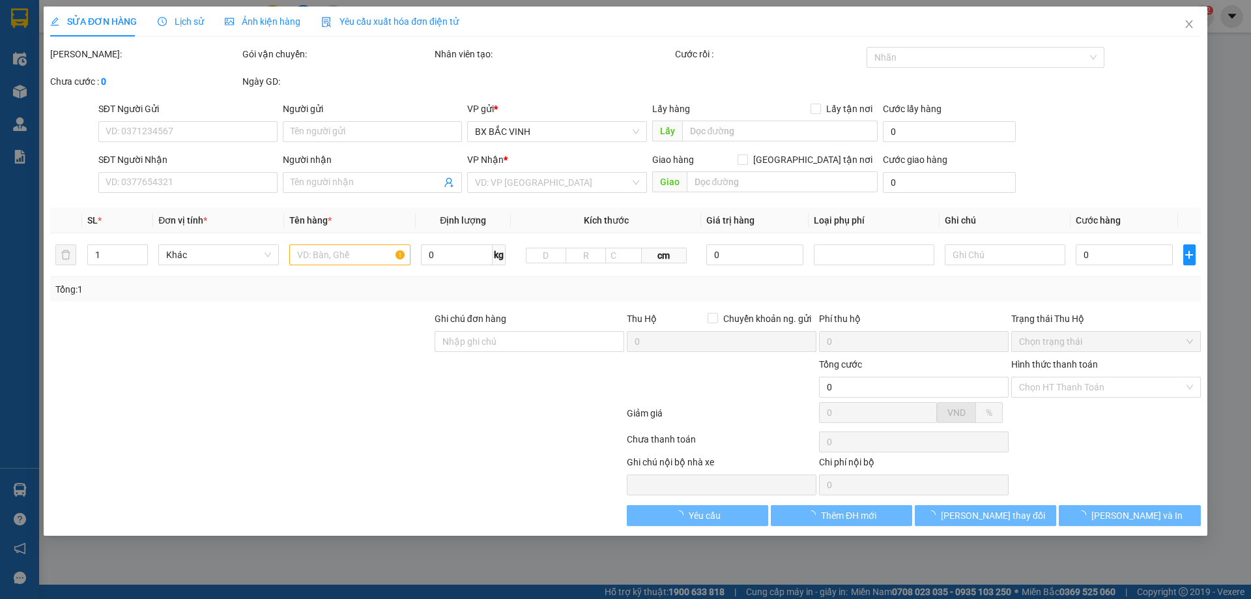
type input "29T2N05 HOÀNG ĐẠO THÙY TRUNG TRUNG HÒA CẦU GIẤY HN"
type input "70.000"
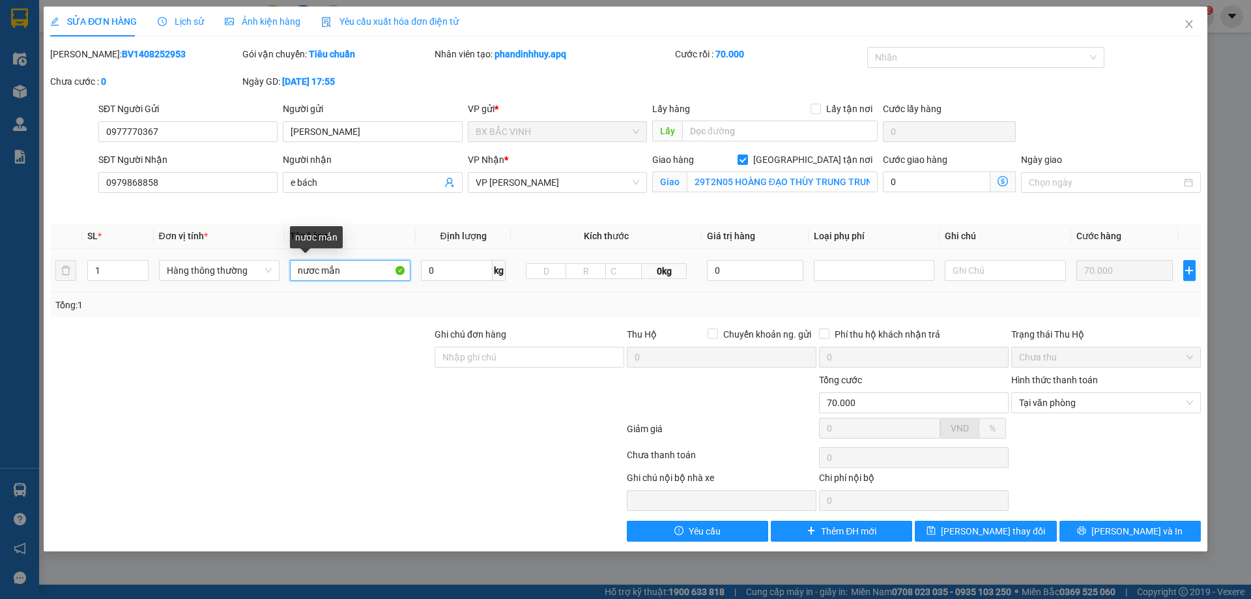
click at [350, 267] on input "nươc mắn" at bounding box center [350, 270] width 121 height 21
type input "n"
type input "nước mắn"
click at [1139, 528] on span "[PERSON_NAME] và In" at bounding box center [1137, 531] width 91 height 14
